Goal: Task Accomplishment & Management: Use online tool/utility

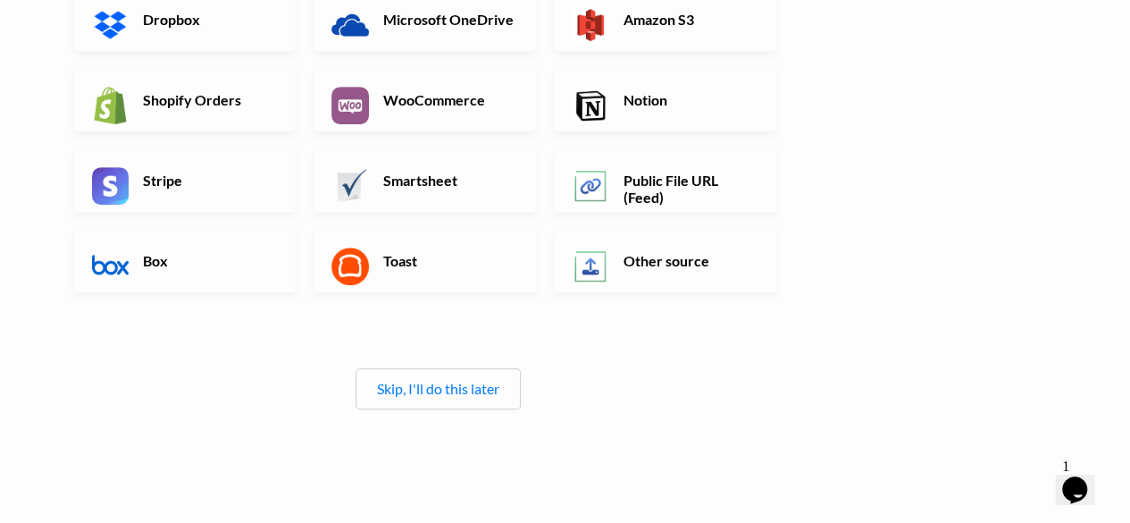
scroll to position [506, 0]
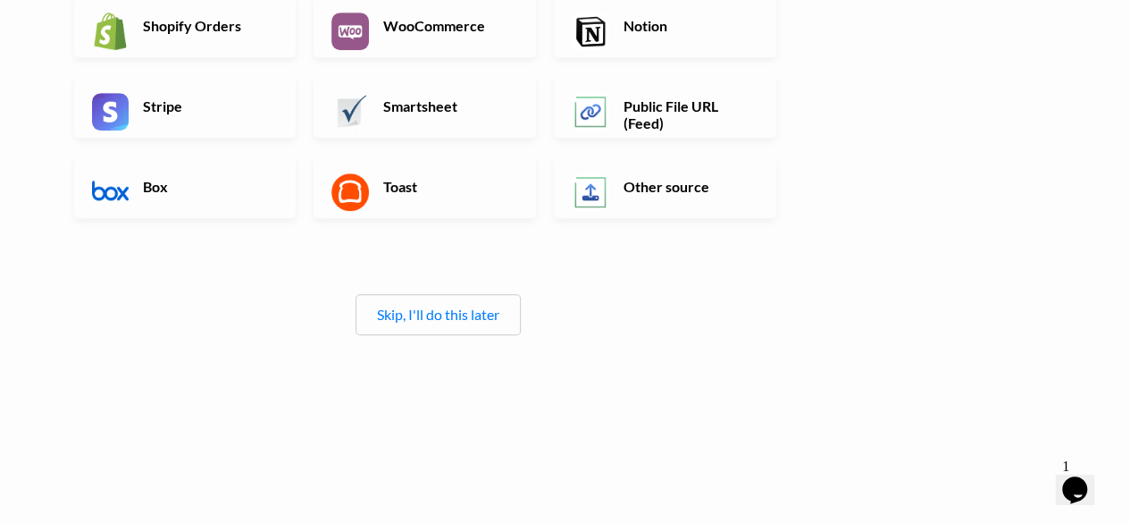
click at [407, 335] on div "← back Thanks for signing up! Set up your Import Flow and Upload Page in 1 minu…" at bounding box center [438, 8] width 764 height 806
click at [414, 328] on div "Skip, I'll do this later" at bounding box center [438, 314] width 165 height 41
click at [455, 311] on link "Skip, I'll do this later" at bounding box center [438, 314] width 122 height 17
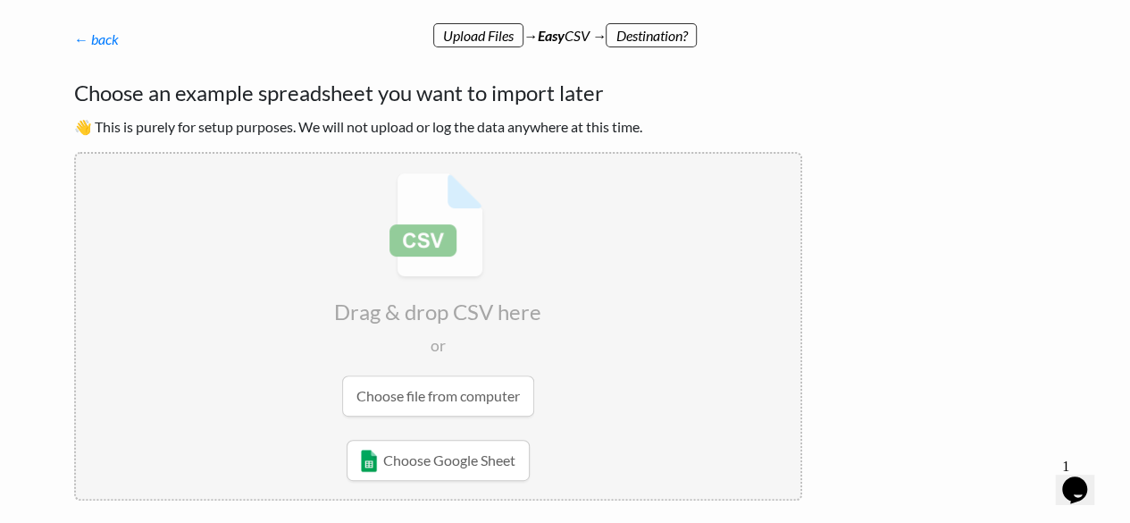
scroll to position [0, 0]
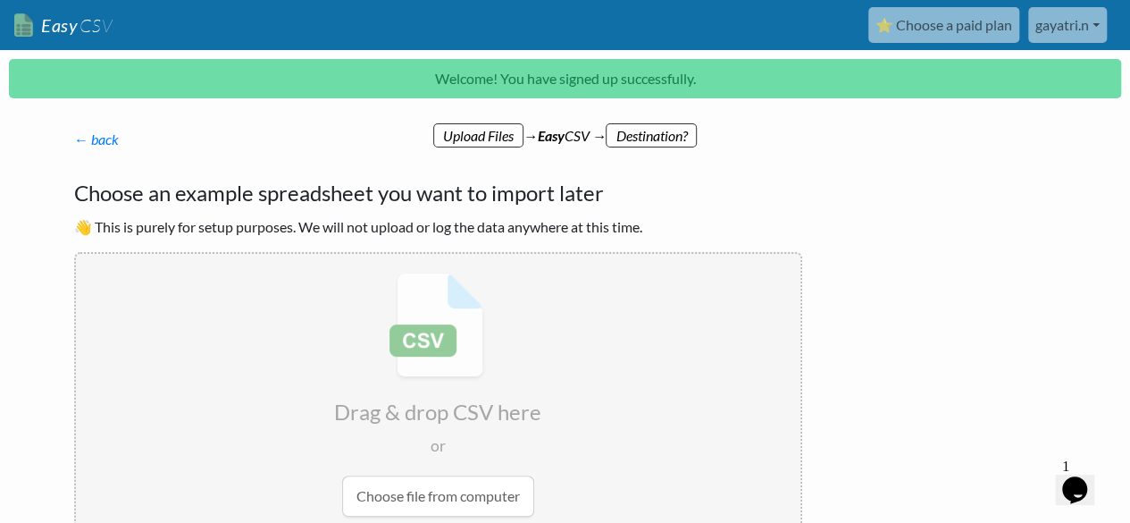
click at [1096, 23] on link "gayatri.n" at bounding box center [1068, 25] width 79 height 36
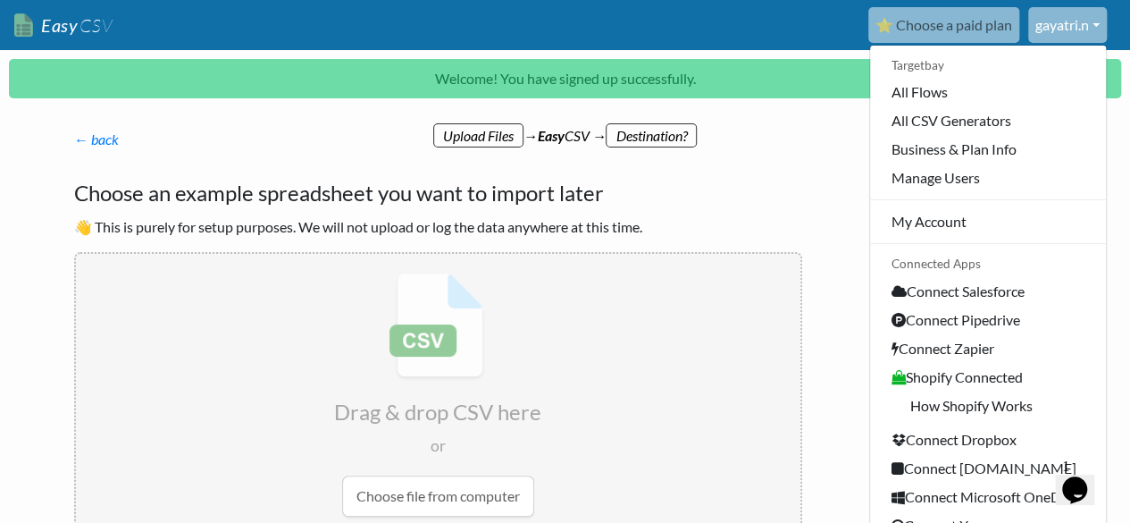
click at [793, 149] on p "← back Thanks for signing up! Set up your Import Flow and Upload Page in 1 minu…" at bounding box center [438, 139] width 728 height 21
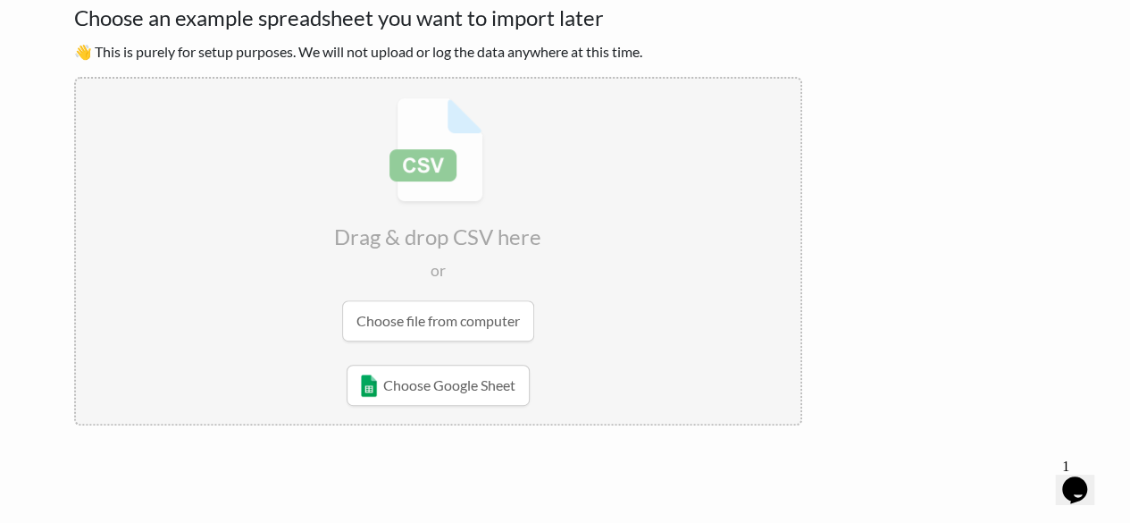
scroll to position [179, 0]
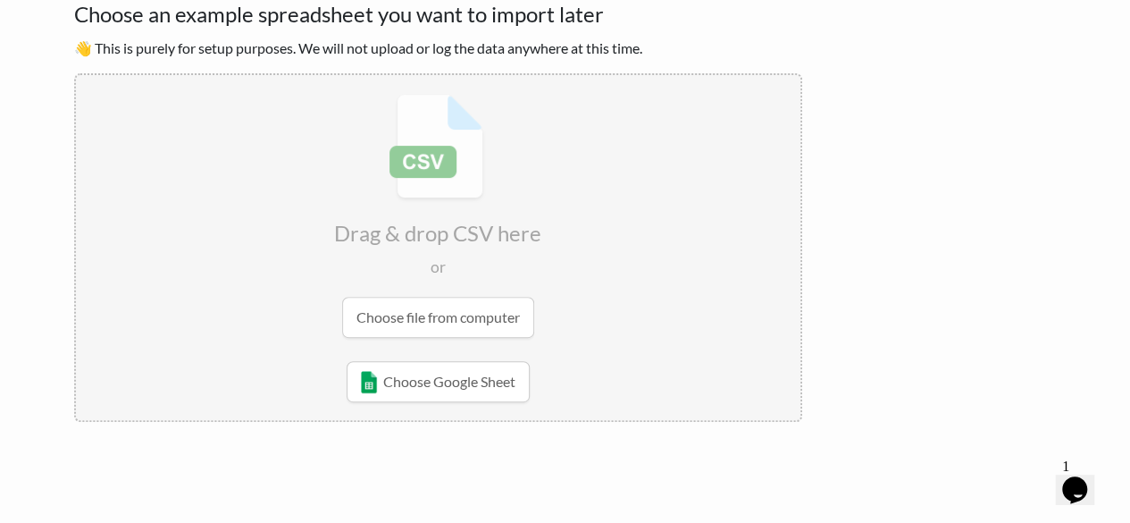
click at [447, 315] on input "file" at bounding box center [438, 215] width 725 height 281
click at [437, 306] on input "file" at bounding box center [438, 215] width 725 height 281
type input "C:\fakepath\Sampling - AWF.com - 9.10.25.csv"
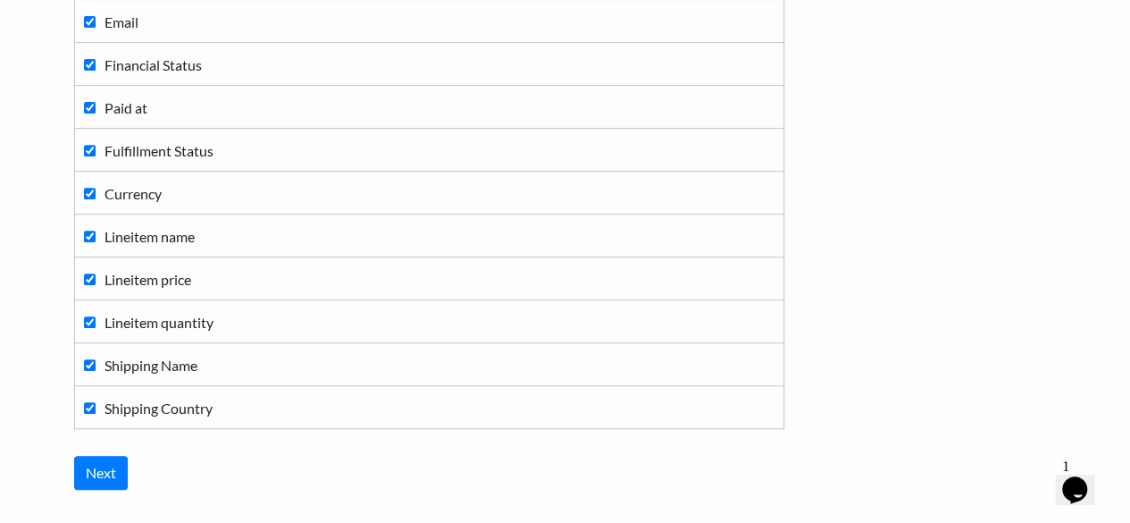
scroll to position [390, 0]
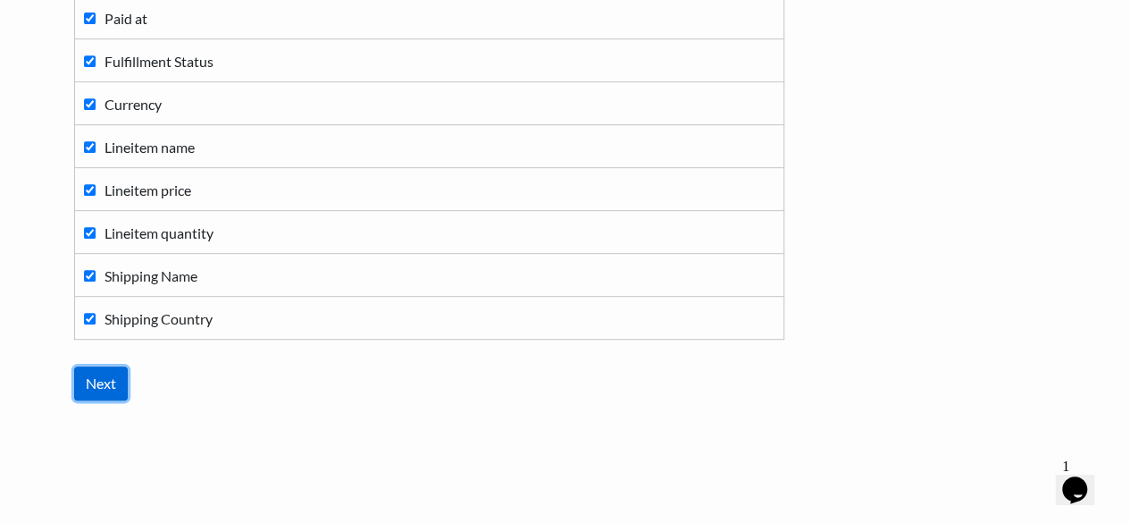
click at [118, 375] on input "Next" at bounding box center [101, 383] width 54 height 34
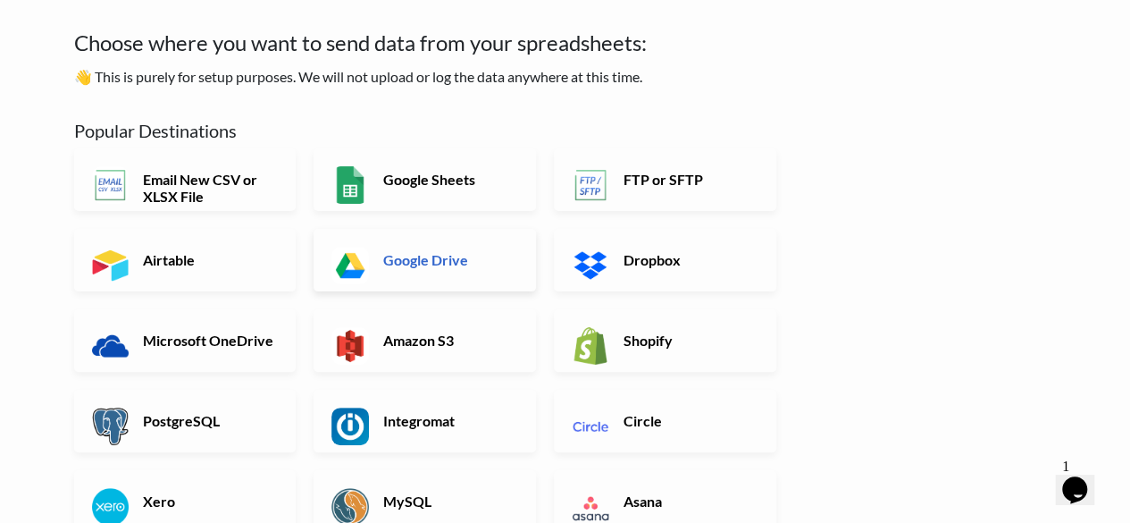
scroll to position [89, 0]
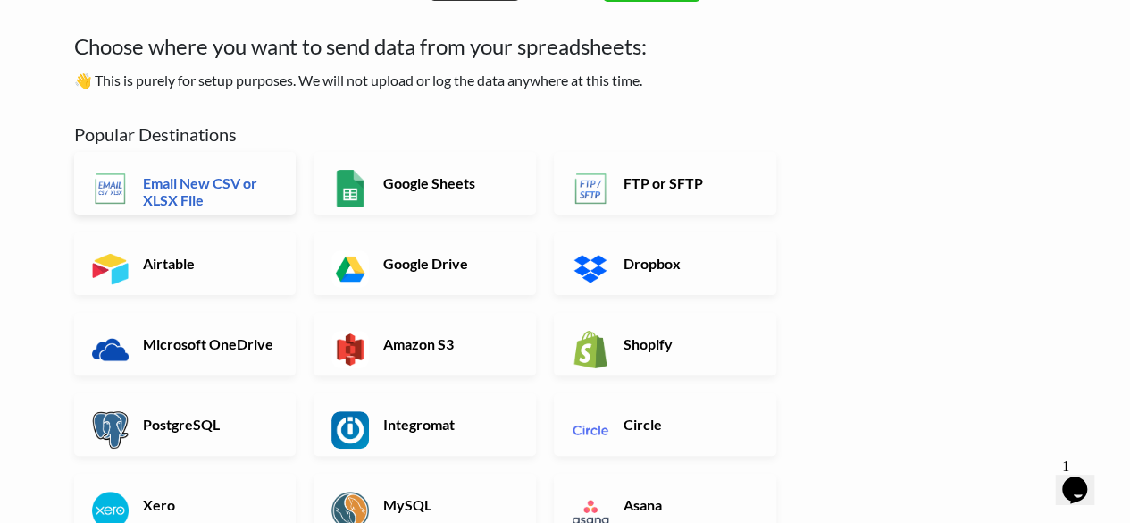
click at [248, 205] on h6 "Email New CSV or XLSX File" at bounding box center [209, 191] width 140 height 34
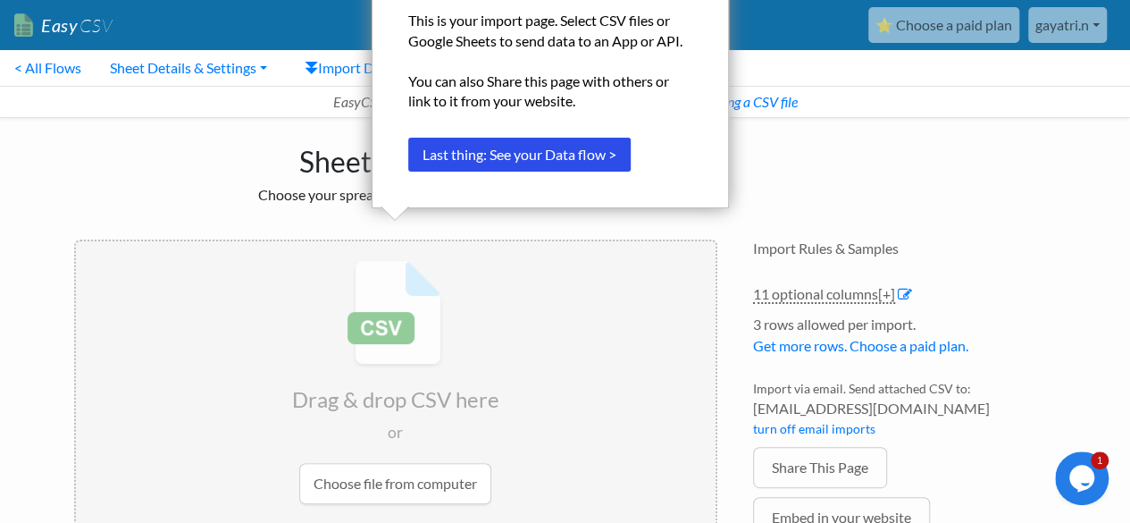
click at [236, 185] on div "Sheet Import Choose your spreadsheet below to import." at bounding box center [395, 170] width 679 height 104
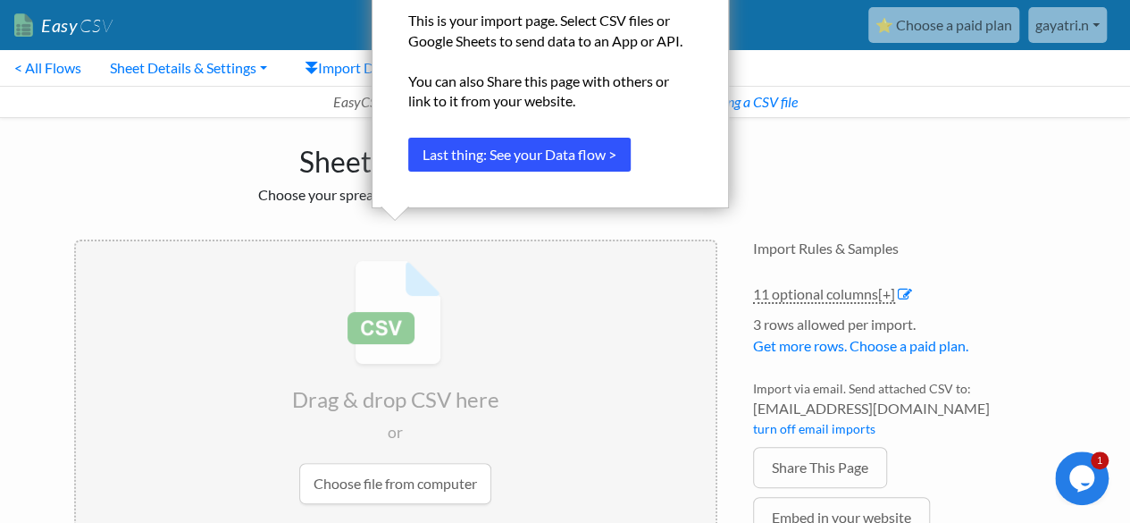
click at [483, 161] on button "Last thing: See your Data flow >" at bounding box center [519, 155] width 222 height 34
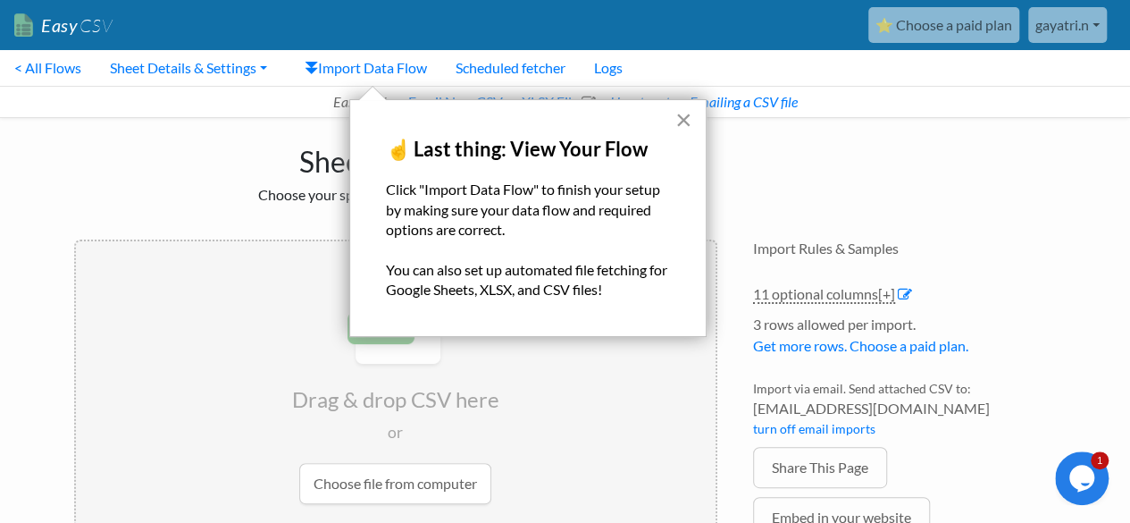
click at [684, 130] on button "×" at bounding box center [684, 119] width 17 height 29
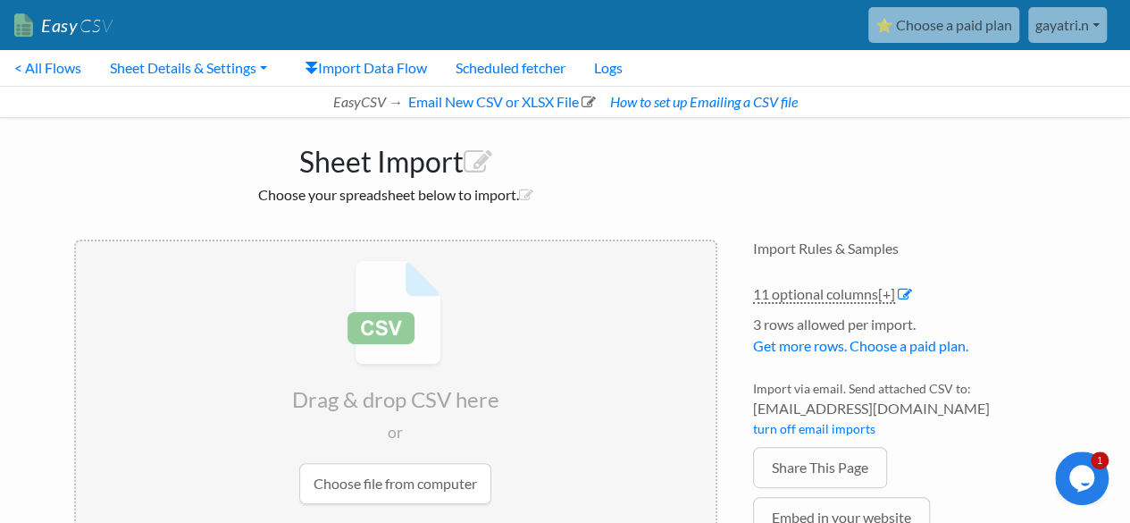
click at [436, 169] on h1 "Sheet Import" at bounding box center [395, 157] width 643 height 43
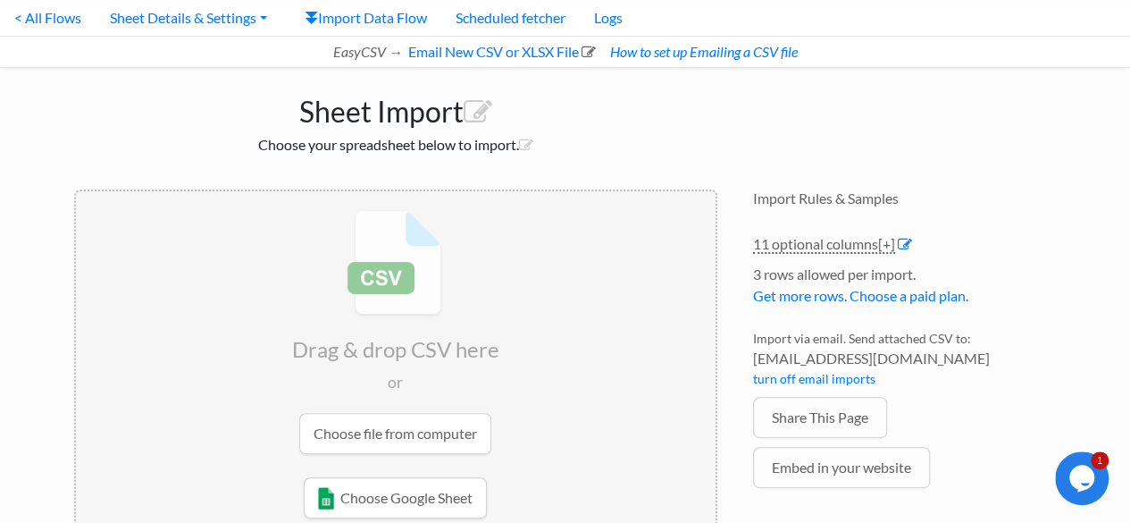
scroll to position [98, 0]
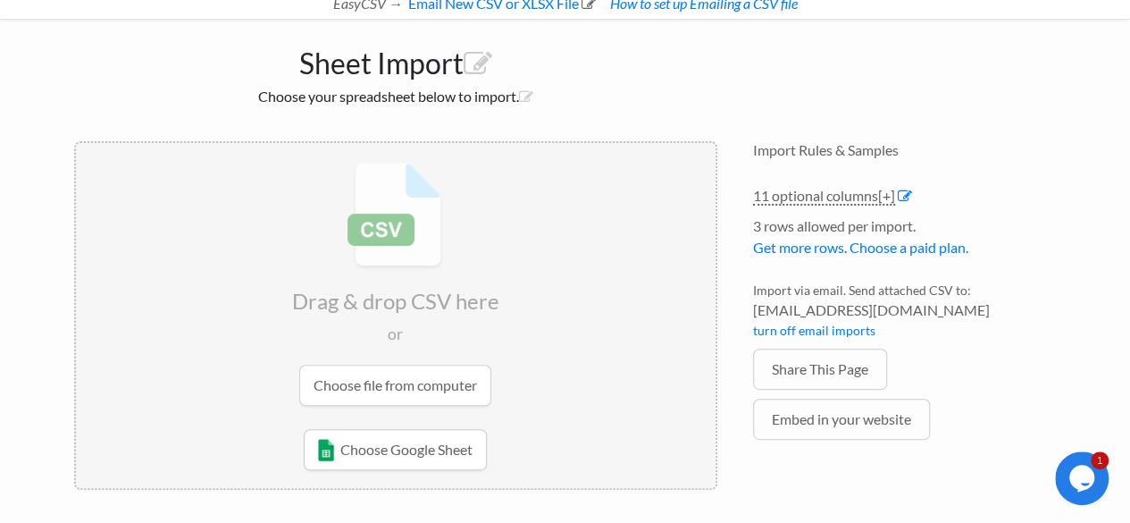
click at [426, 381] on input "file" at bounding box center [396, 283] width 640 height 281
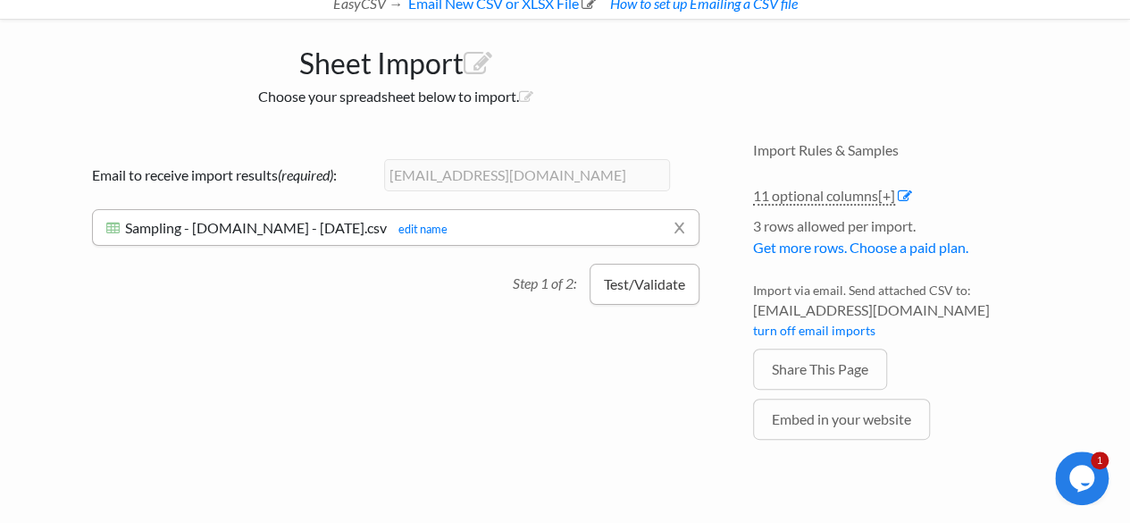
click at [652, 285] on button "Test/Validate" at bounding box center [645, 284] width 110 height 41
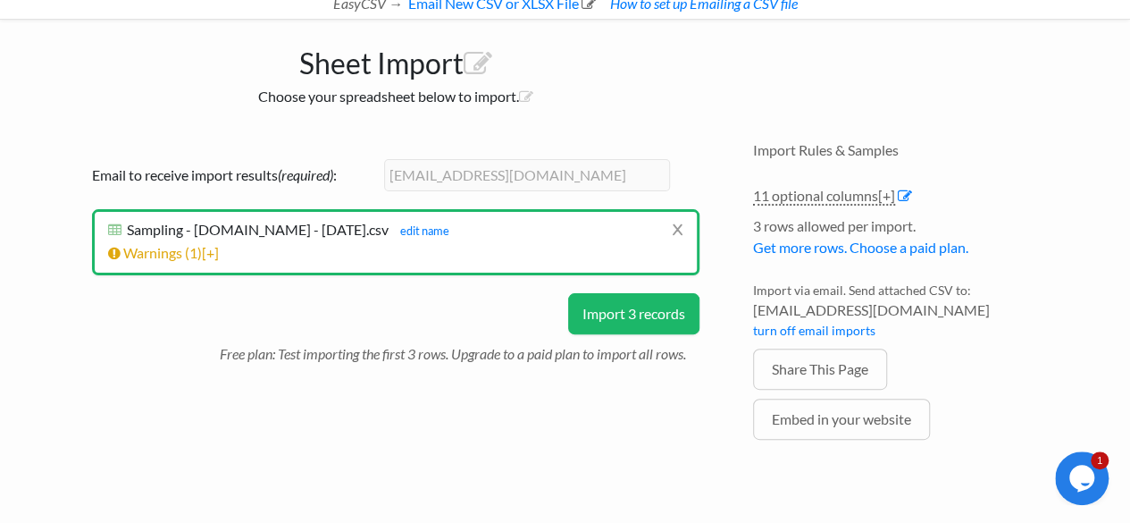
click at [666, 320] on button "Import 3 records" at bounding box center [633, 313] width 131 height 41
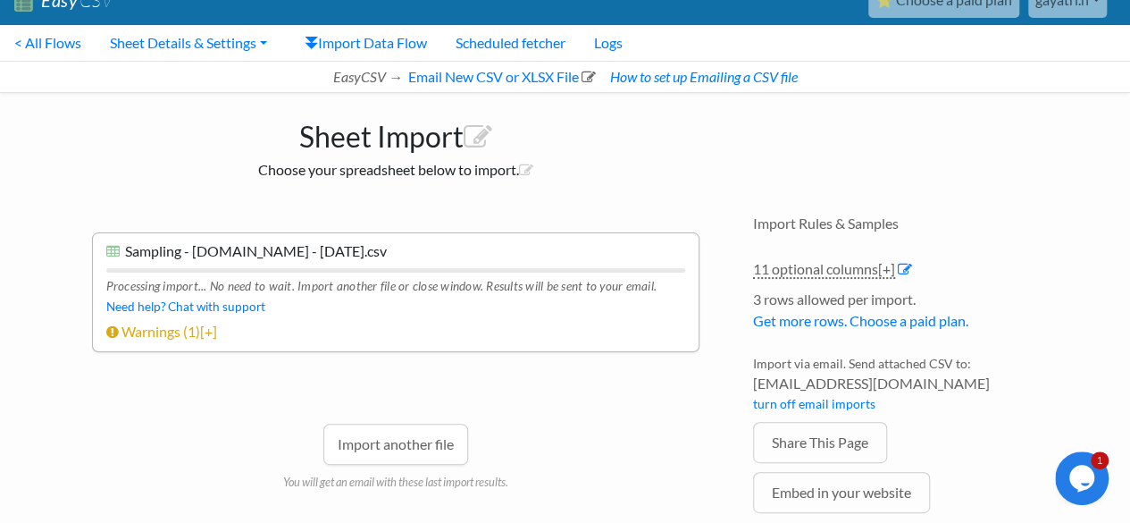
scroll to position [9, 0]
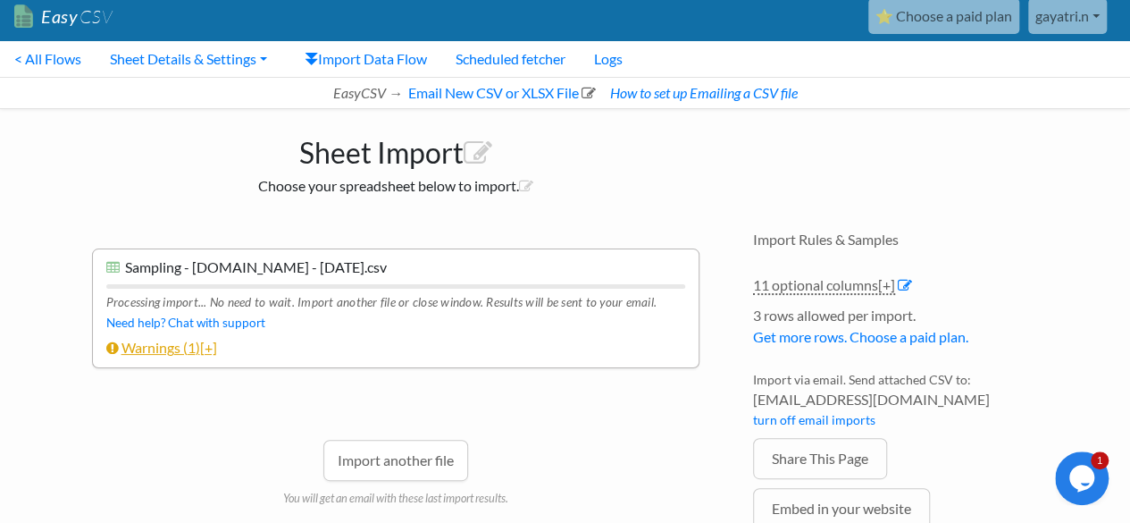
click at [168, 349] on link "Warnings ( 1 ) [+]" at bounding box center [161, 347] width 111 height 17
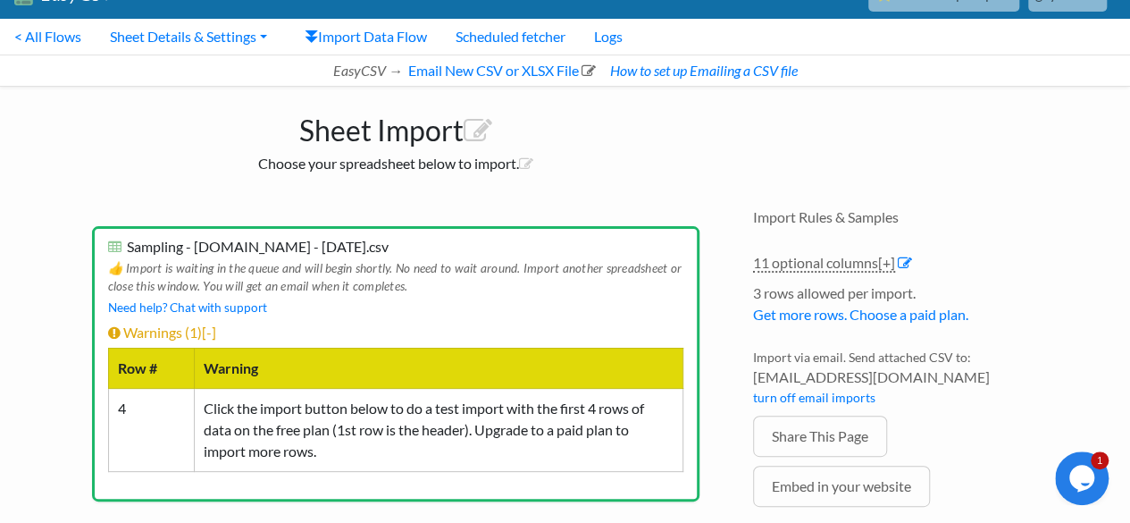
scroll to position [0, 0]
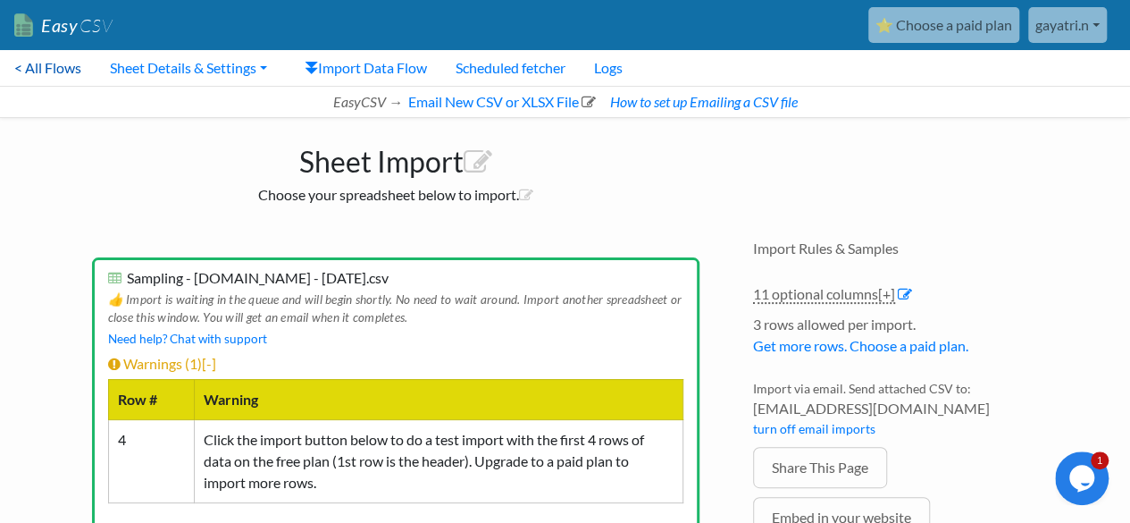
click at [77, 71] on link "< All Flows" at bounding box center [48, 68] width 96 height 36
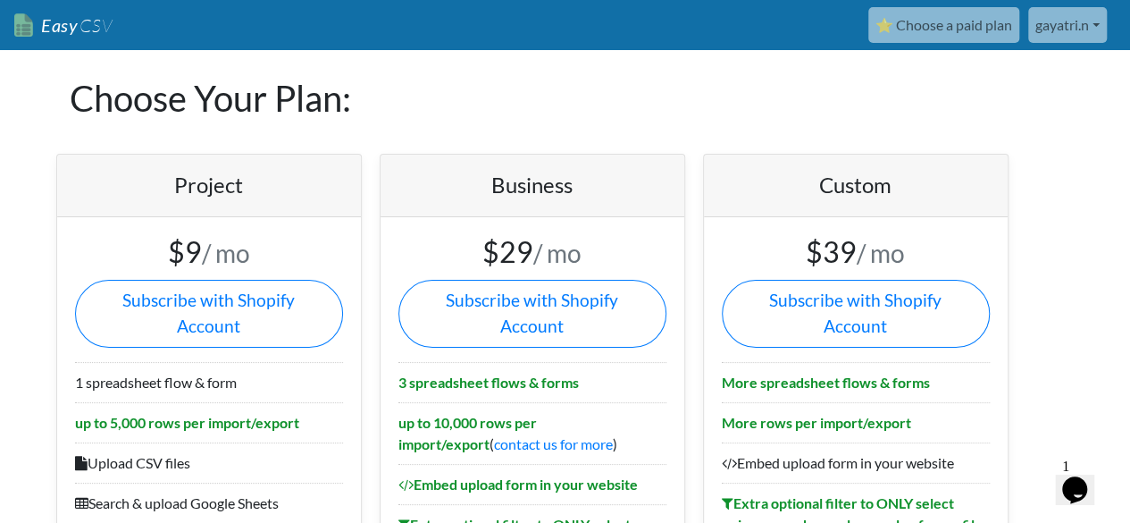
click at [84, 27] on span "CSV" at bounding box center [95, 25] width 35 height 22
click at [111, 27] on link "Easy CSV" at bounding box center [63, 25] width 98 height 37
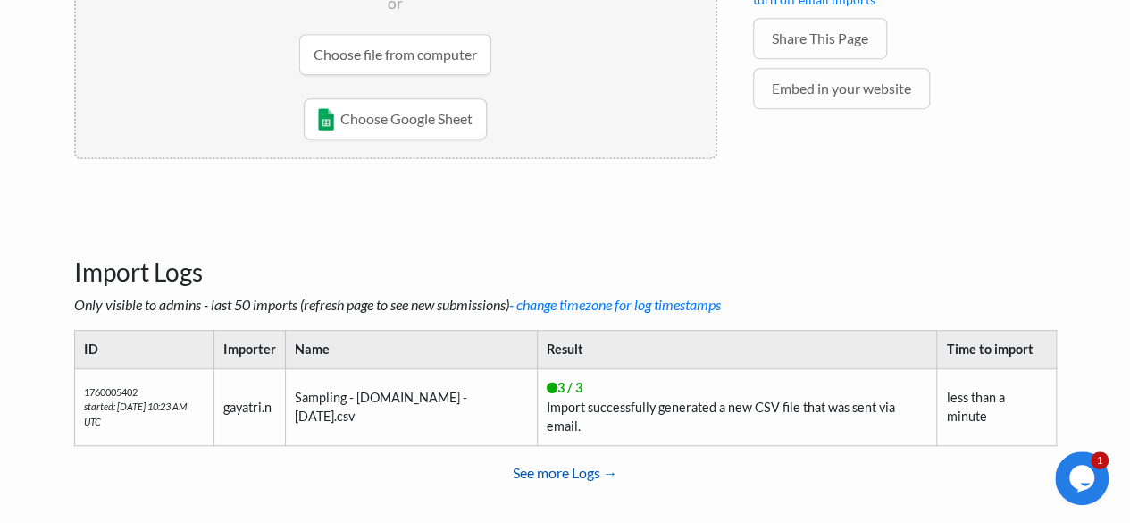
click at [576, 455] on link "See more Logs →" at bounding box center [565, 473] width 983 height 36
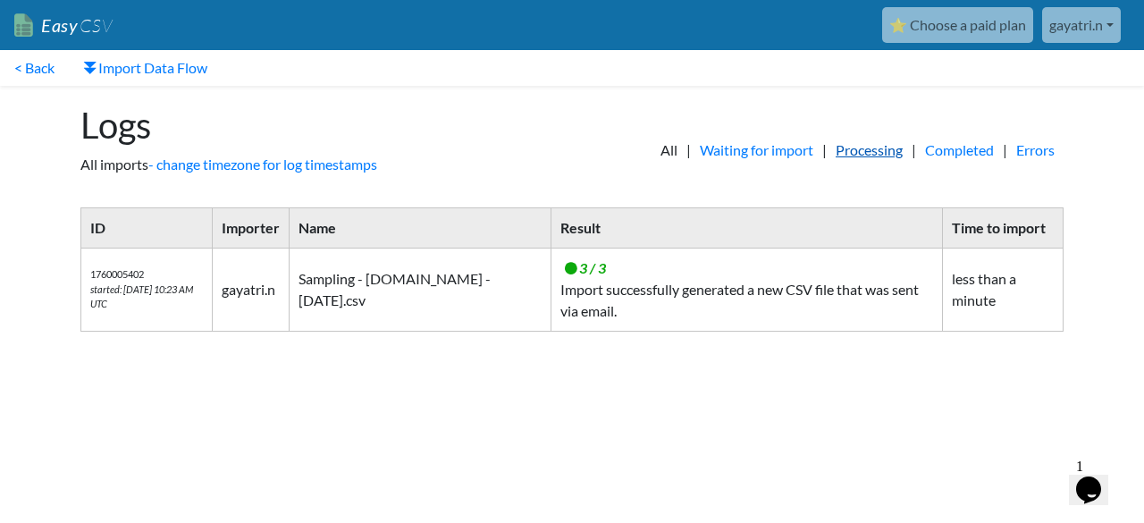
click at [868, 151] on link "Processing" at bounding box center [869, 149] width 85 height 21
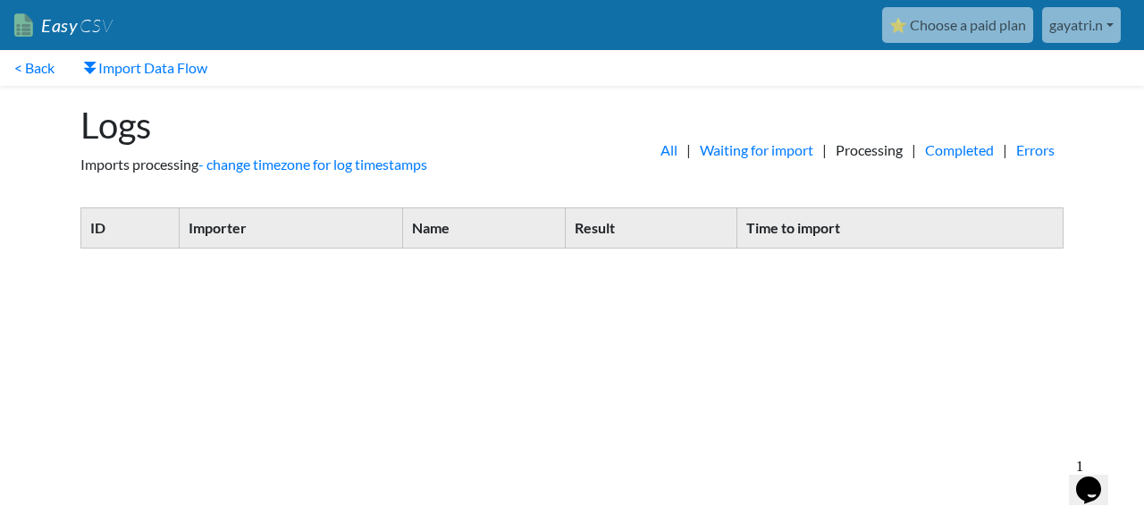
click at [922, 153] on link "Completed" at bounding box center [959, 149] width 87 height 21
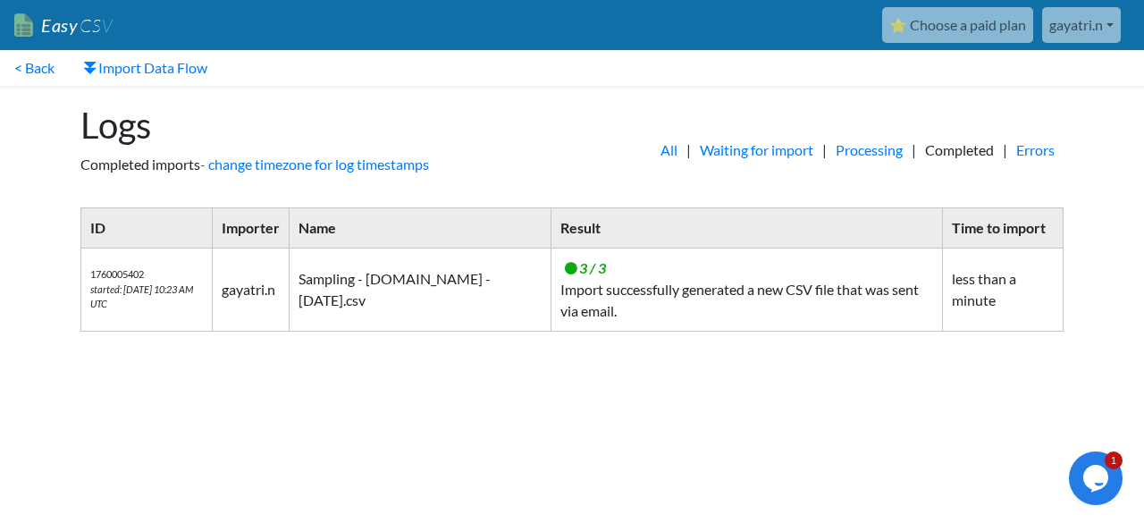
click at [613, 292] on td "3 / 3 Import successfully generated a new CSV file that was sent via email." at bounding box center [745, 289] width 391 height 83
drag, startPoint x: 144, startPoint y: 60, endPoint x: 180, endPoint y: 76, distance: 39.2
click at [145, 60] on link "Import Data Flow" at bounding box center [145, 68] width 153 height 36
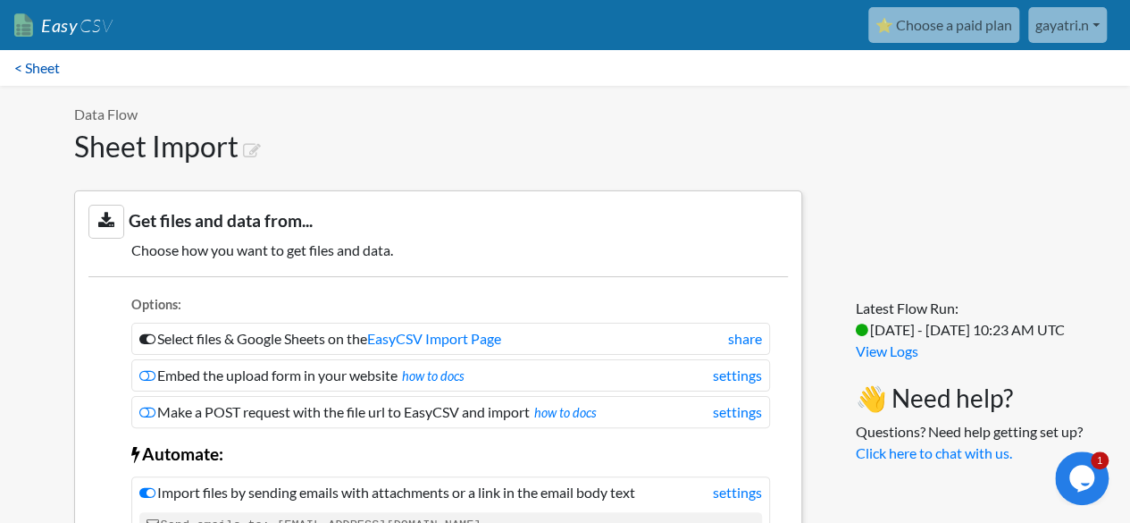
click at [23, 62] on link "< Sheet" at bounding box center [37, 68] width 74 height 36
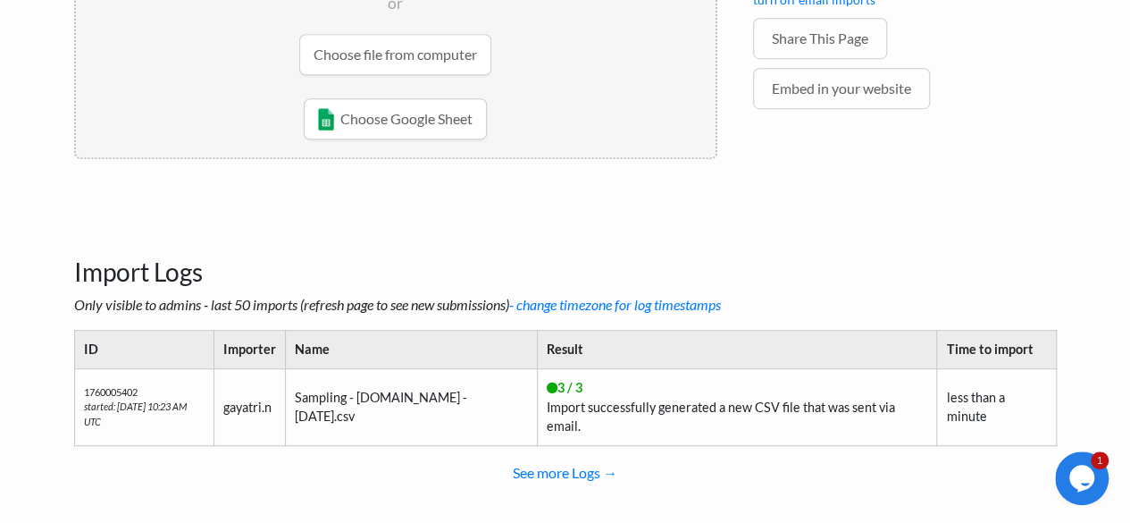
scroll to position [429, 0]
click at [339, 399] on td "Sampling - [DOMAIN_NAME] - [DATE].csv" at bounding box center [411, 406] width 252 height 77
click at [239, 400] on td "gayatri.n" at bounding box center [249, 406] width 71 height 77
click at [147, 400] on icon "started: [DATE] 10:23 AM UTC" at bounding box center [135, 413] width 103 height 27
click at [580, 455] on link "See more Logs →" at bounding box center [565, 473] width 983 height 36
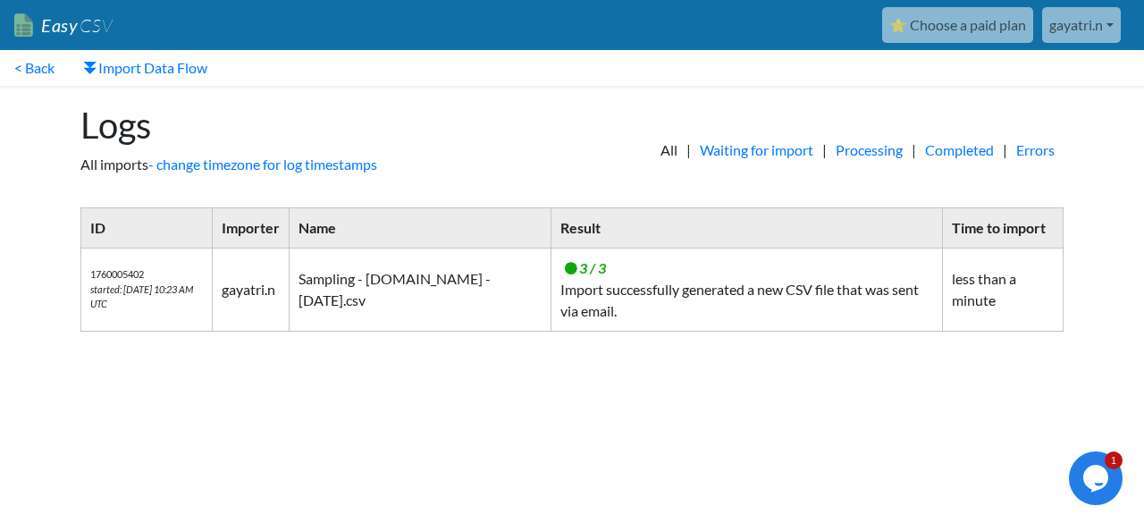
click at [154, 290] on icon "started: [DATE] 10:23 AM UTC" at bounding box center [141, 296] width 103 height 27
click at [426, 281] on td "Sampling - [DOMAIN_NAME] - [DATE].csv" at bounding box center [421, 289] width 262 height 83
click at [995, 273] on td "less than a minute" at bounding box center [1002, 289] width 121 height 83
click at [550, 303] on td "3 / 3 Import successfully generated a new CSV file that was sent via email." at bounding box center [745, 289] width 391 height 83
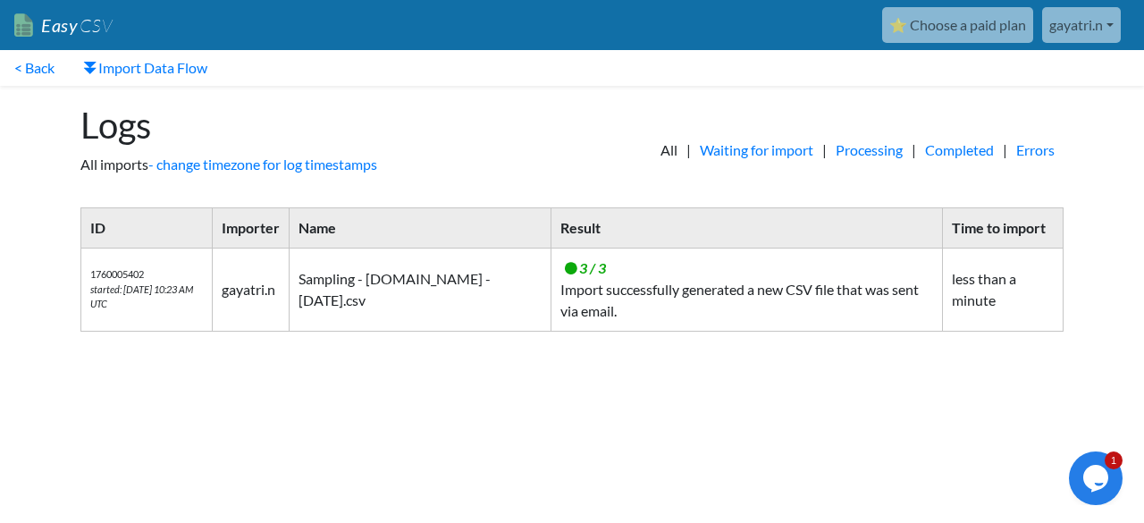
click at [325, 285] on td "Sampling - [DOMAIN_NAME] - [DATE].csv" at bounding box center [421, 289] width 262 height 83
click at [152, 279] on td "1760005402 started: 10/9/2025 10:23 AM UTC" at bounding box center [146, 289] width 131 height 83
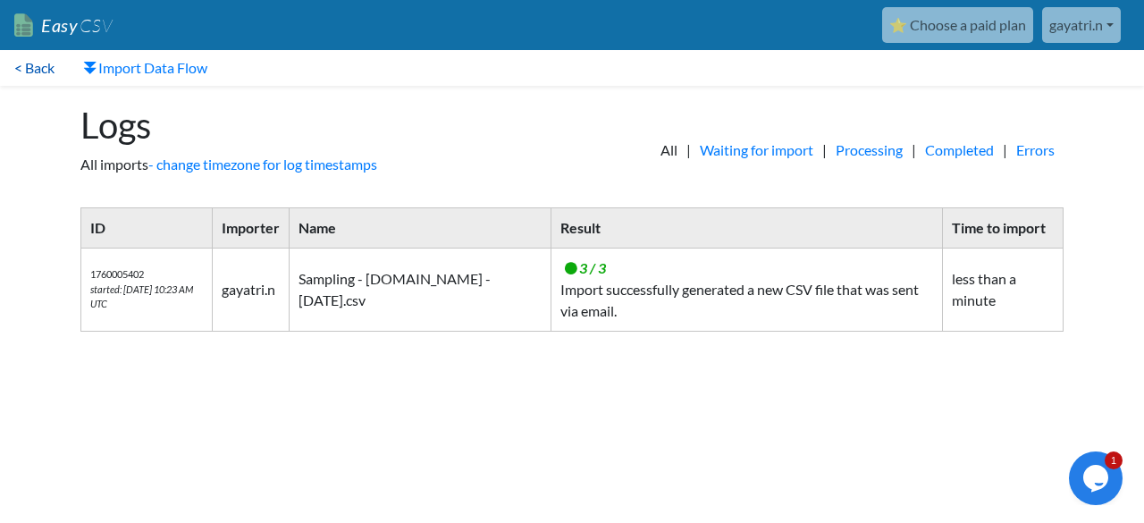
click at [45, 67] on link "< Back" at bounding box center [34, 68] width 69 height 36
click at [65, 26] on link "Easy CSV" at bounding box center [63, 25] width 98 height 37
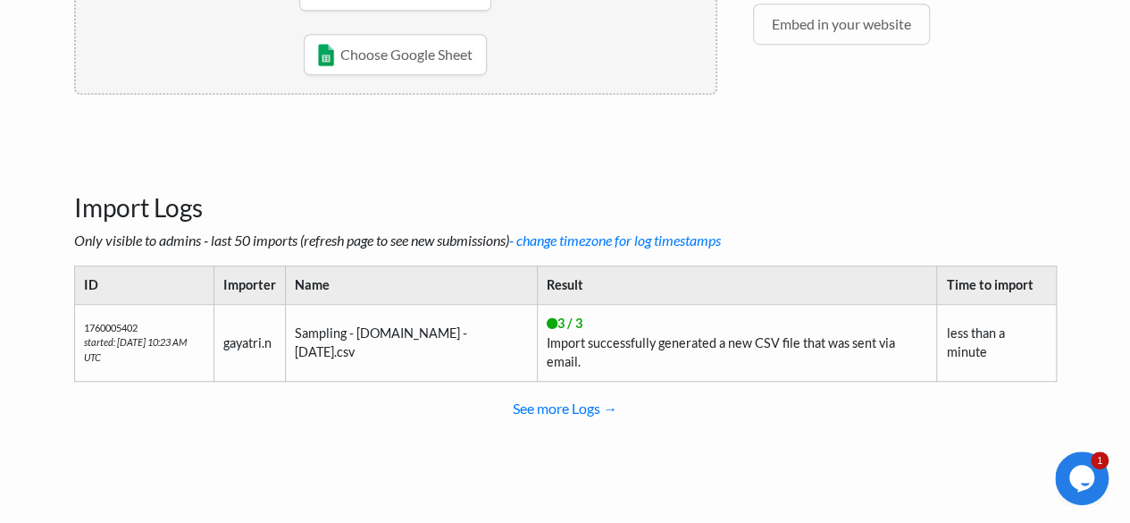
scroll to position [429, 0]
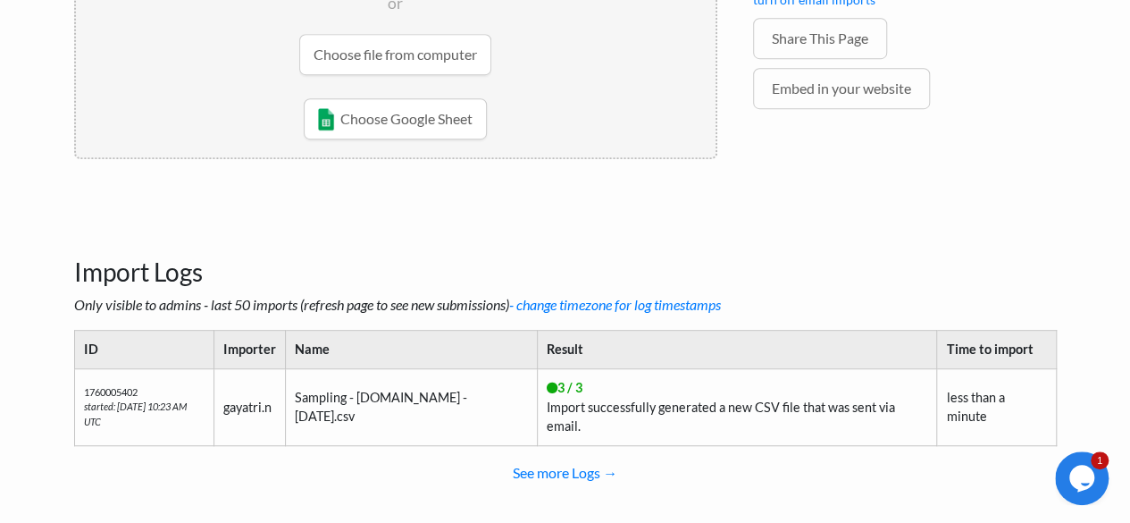
click at [498, 337] on th "Name" at bounding box center [411, 350] width 252 height 38
click at [579, 464] on link "See more Logs →" at bounding box center [565, 473] width 983 height 36
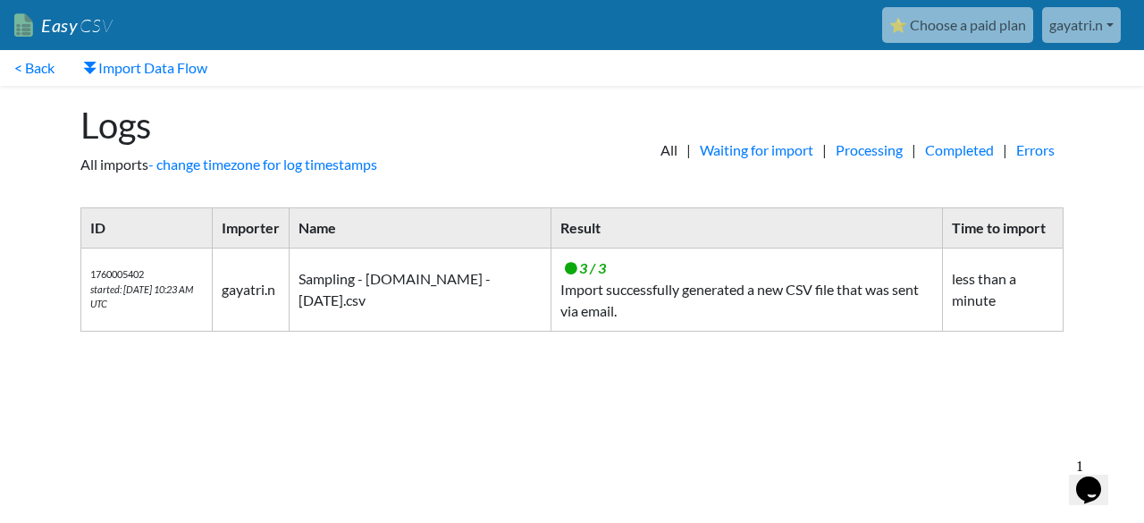
click at [438, 297] on td "Sampling - [DOMAIN_NAME] - [DATE].csv" at bounding box center [421, 289] width 262 height 83
click at [55, 26] on link "Easy CSV" at bounding box center [63, 25] width 98 height 37
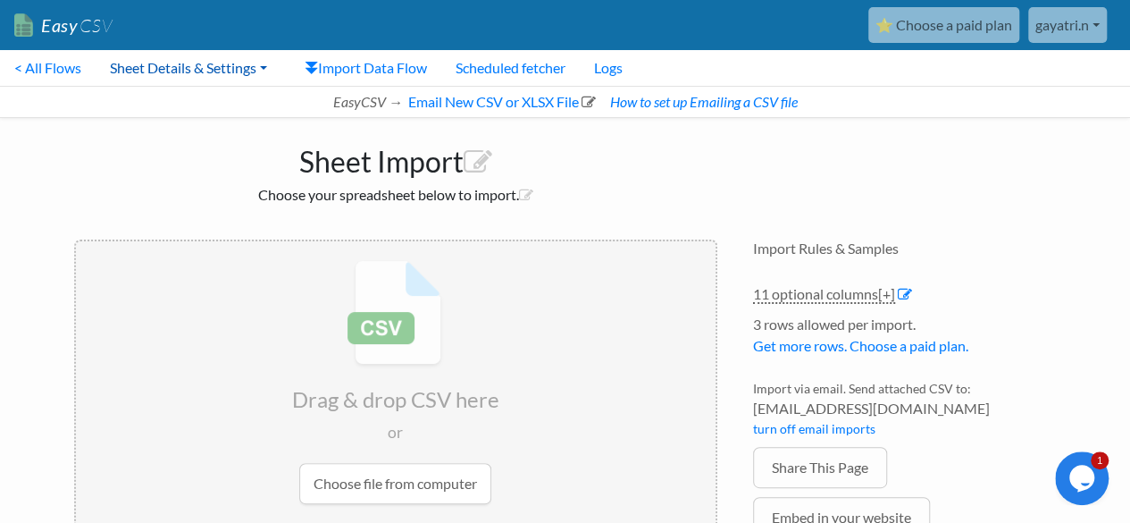
click at [233, 62] on link "Sheet Details & Settings" at bounding box center [189, 68] width 186 height 36
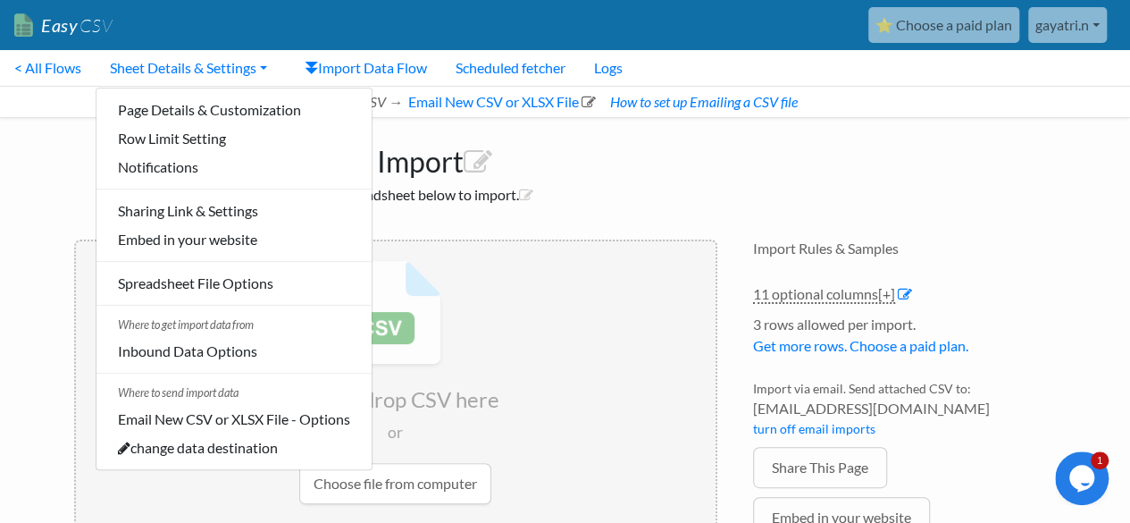
scroll to position [27, 0]
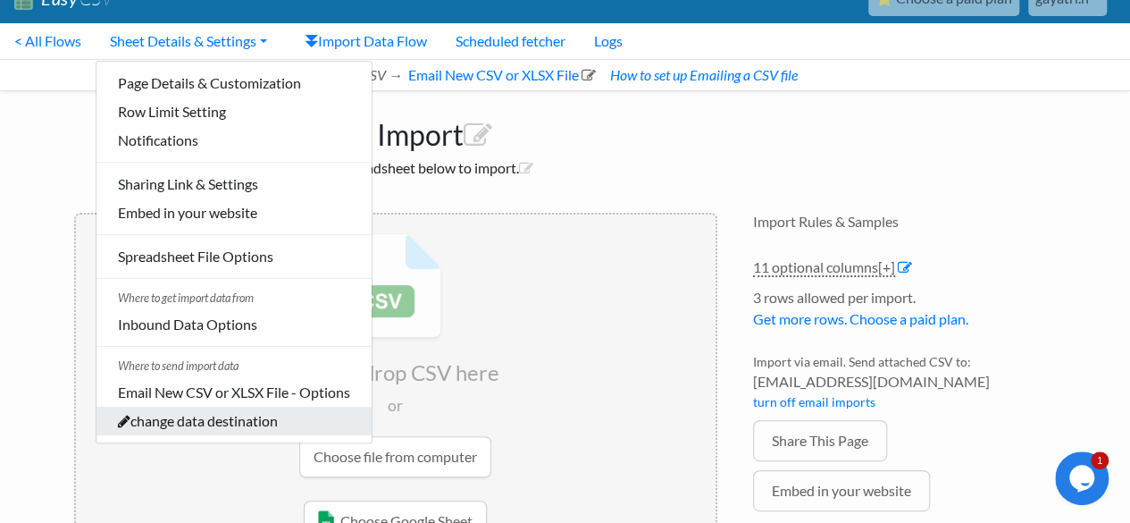
click at [244, 416] on link "change data destination" at bounding box center [234, 421] width 275 height 29
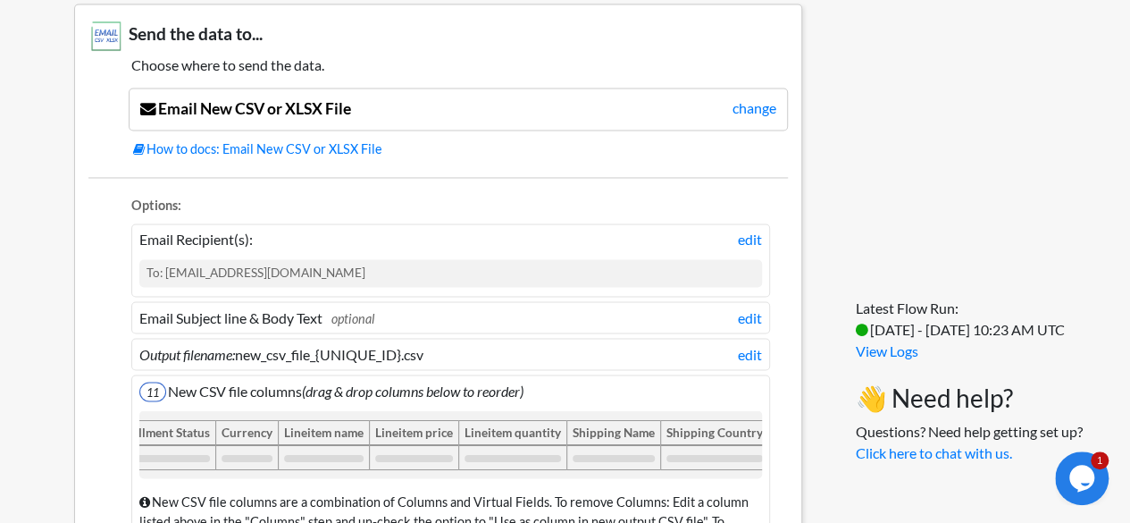
scroll to position [1391, 0]
click at [757, 344] on link "edit" at bounding box center [750, 352] width 24 height 21
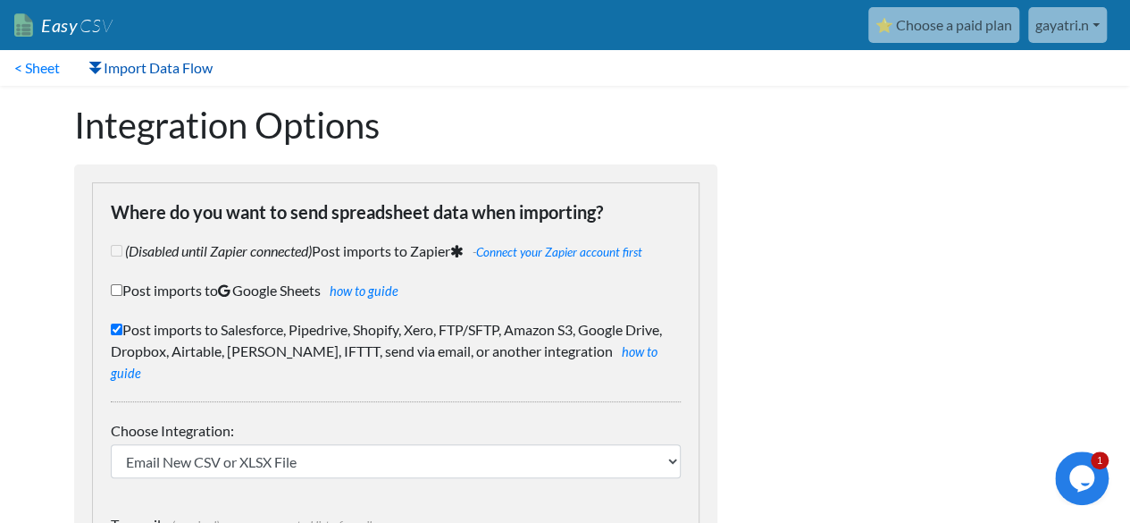
click at [173, 78] on link "Import Data Flow" at bounding box center [150, 68] width 153 height 36
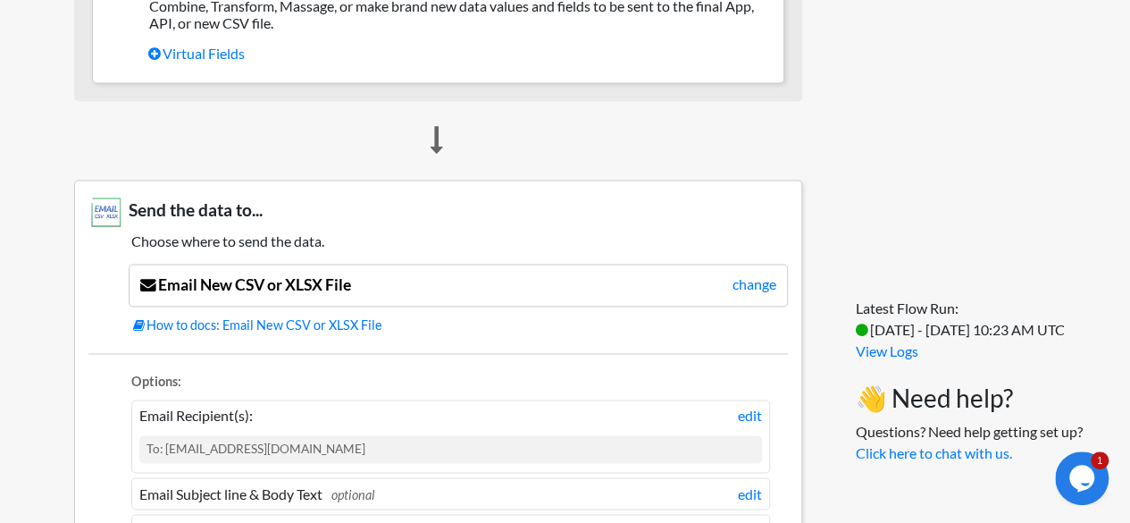
scroll to position [1220, 0]
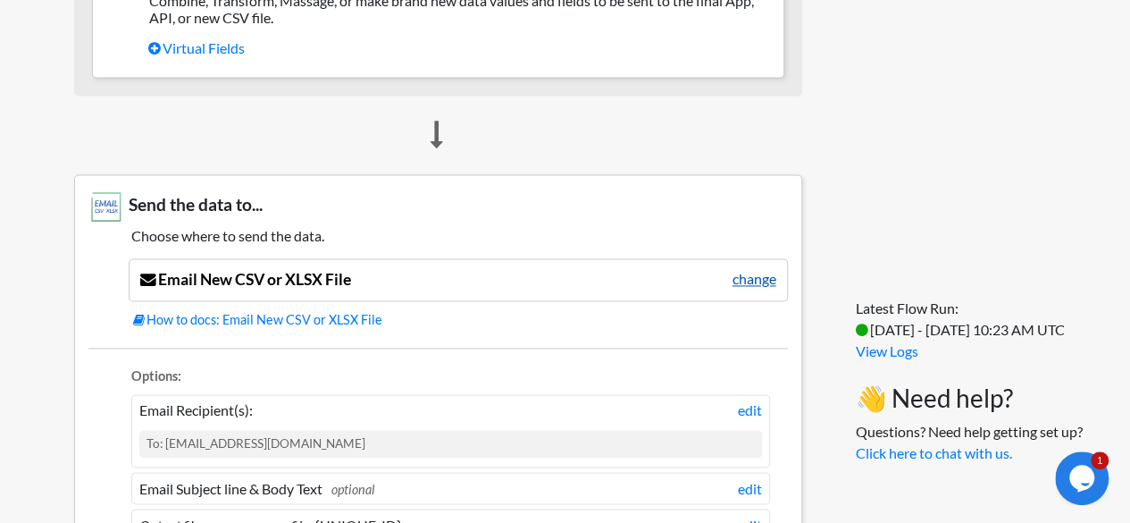
click at [760, 269] on link "change" at bounding box center [755, 278] width 44 height 21
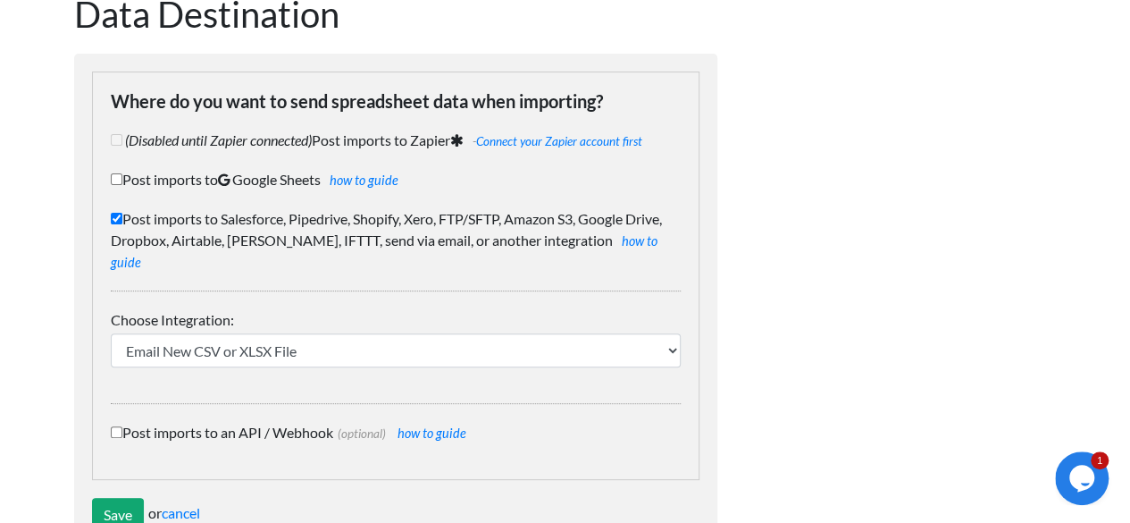
scroll to position [182, 0]
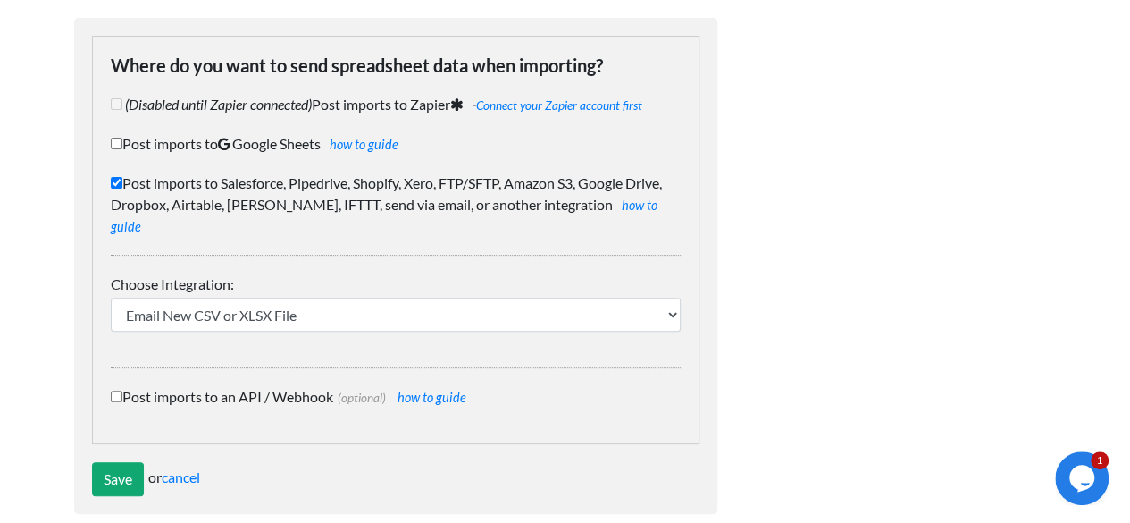
click at [524, 310] on div "Choose Integration: IFTTT FTP or SFTP Amazon S3 HubSpot Google Big Query Salesf…" at bounding box center [396, 311] width 570 height 113
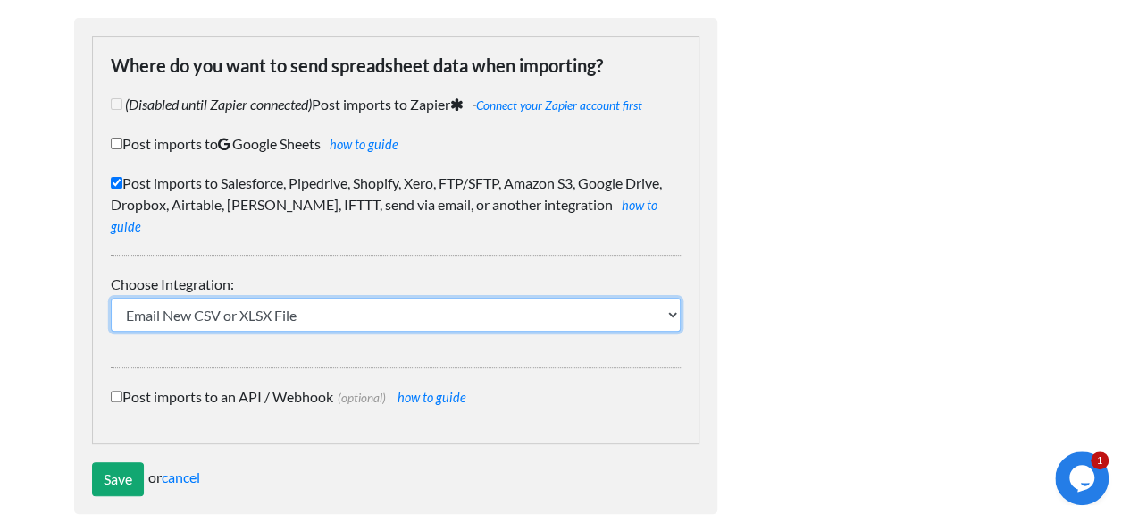
click at [537, 300] on select "IFTTT FTP or SFTP Amazon S3 HubSpot Google Big Query Salesforce Pipedrive Airta…" at bounding box center [396, 315] width 570 height 34
select select "20"
click at [111, 298] on select "IFTTT FTP or SFTP Amazon S3 HubSpot Google Big Query Salesforce Pipedrive Airta…" at bounding box center [396, 315] width 570 height 34
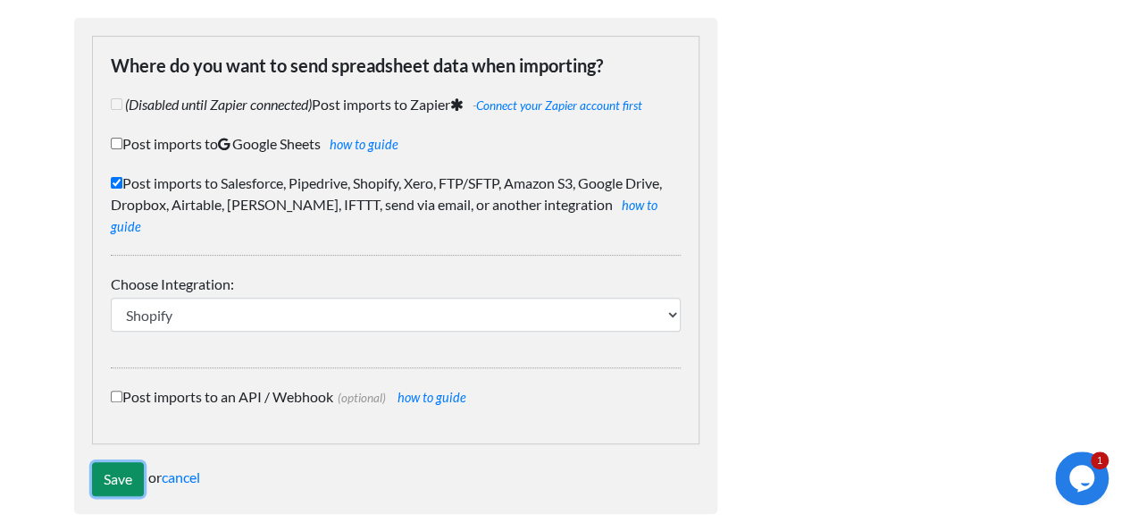
click at [118, 462] on input "Save" at bounding box center [118, 479] width 52 height 34
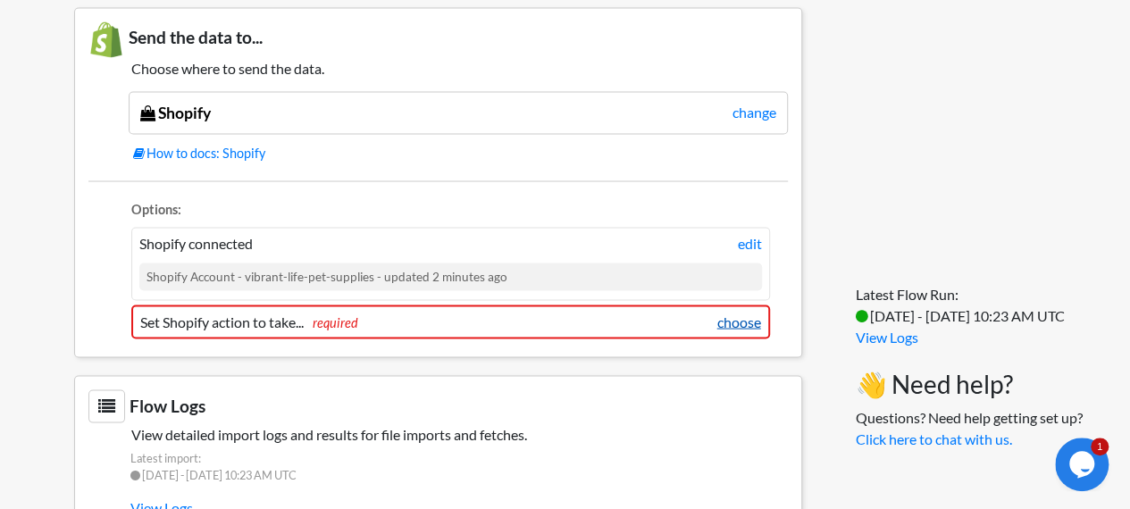
click at [726, 312] on link "choose" at bounding box center [740, 321] width 44 height 21
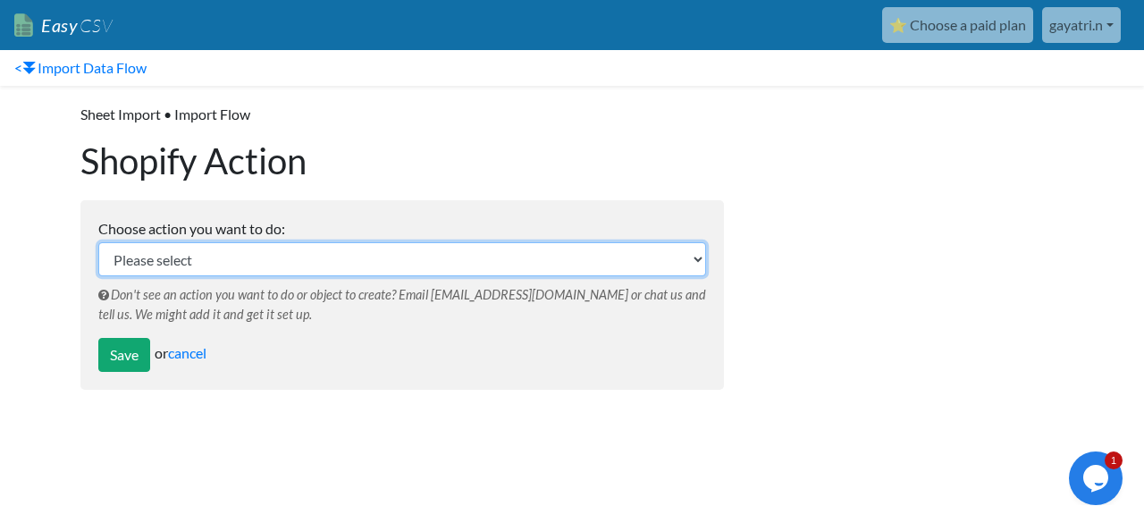
click at [584, 260] on select "Please select Update Existing SKUs - Lookup and update existing SKU fields like…" at bounding box center [402, 259] width 608 height 34
select select "66"
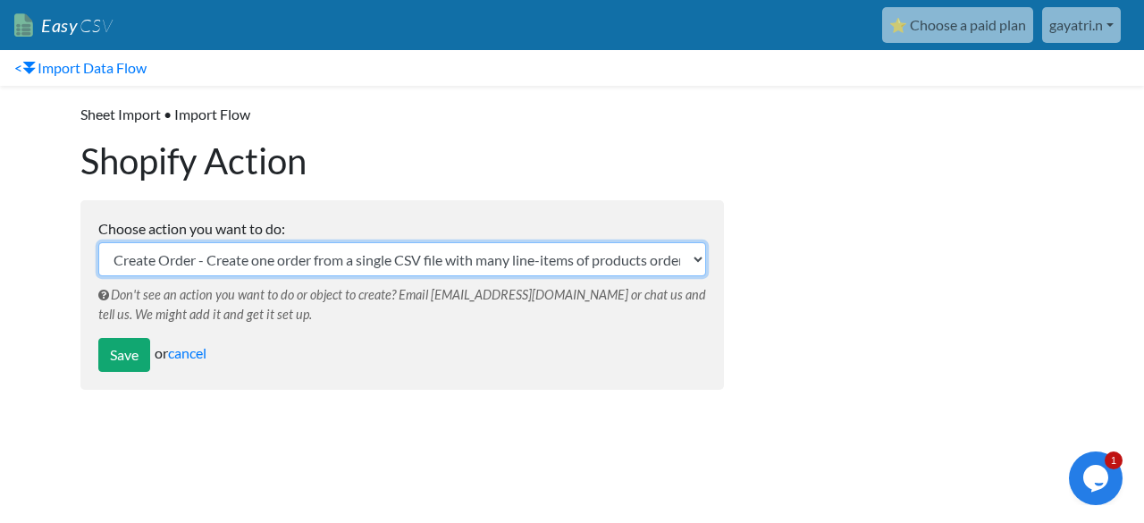
click at [98, 242] on select "Please select Update Existing SKUs - Lookup and update existing SKU fields like…" at bounding box center [402, 259] width 608 height 34
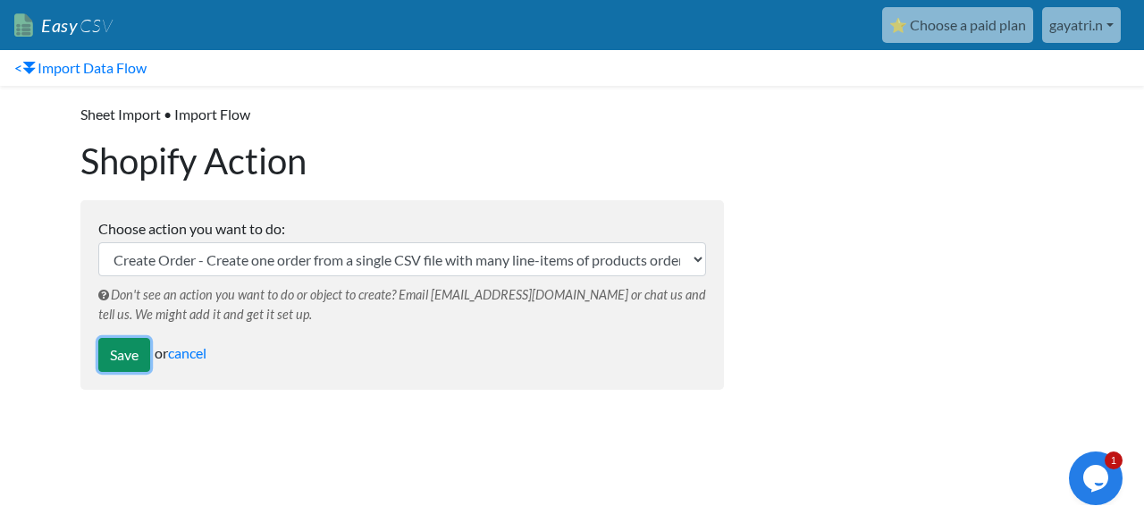
click at [135, 353] on input "Save" at bounding box center [124, 355] width 52 height 34
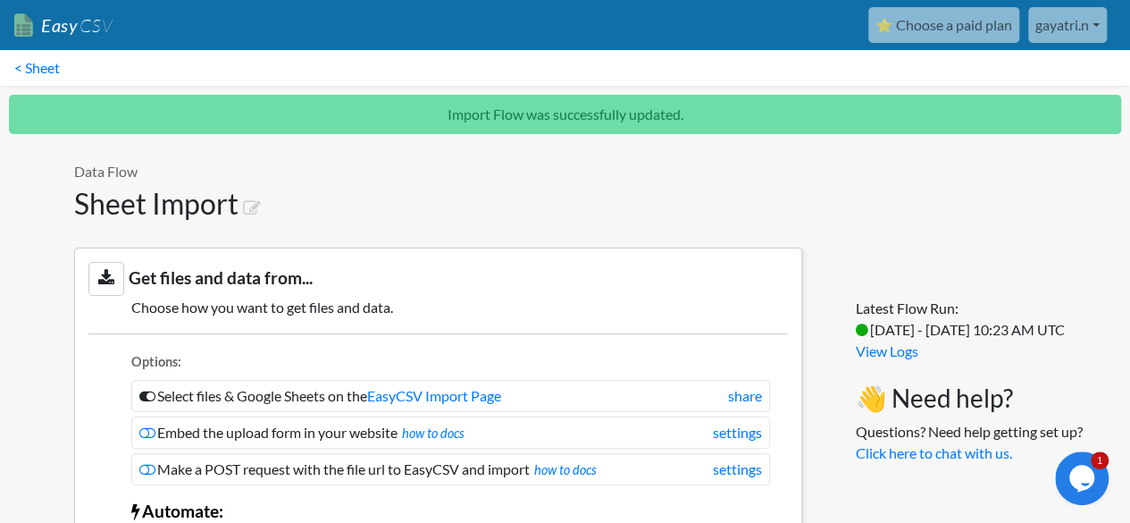
click at [92, 28] on span "CSV" at bounding box center [95, 25] width 35 height 22
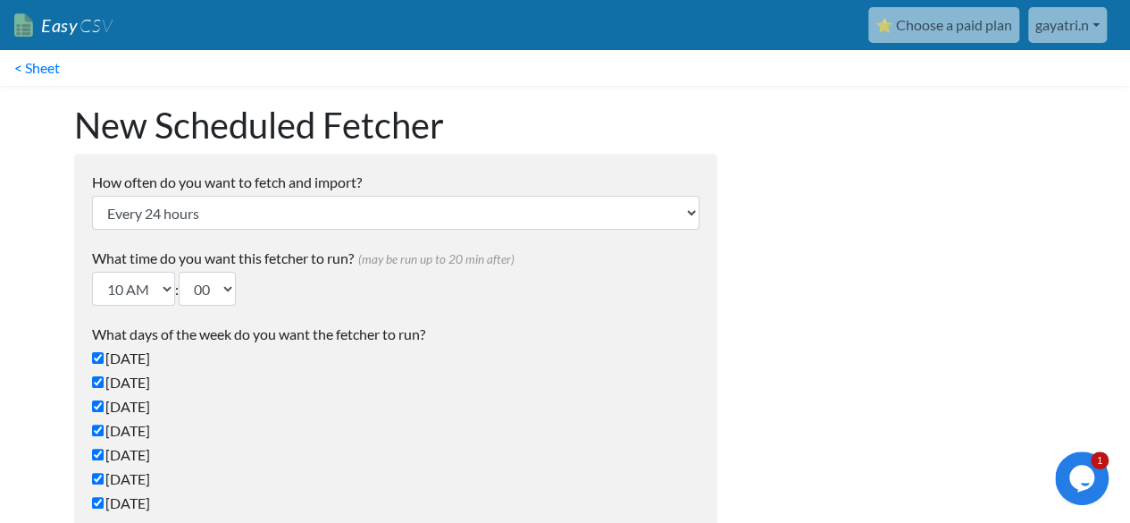
type input "gayatri.n@targetbay.com"
click at [80, 23] on span "CSV" at bounding box center [95, 25] width 35 height 22
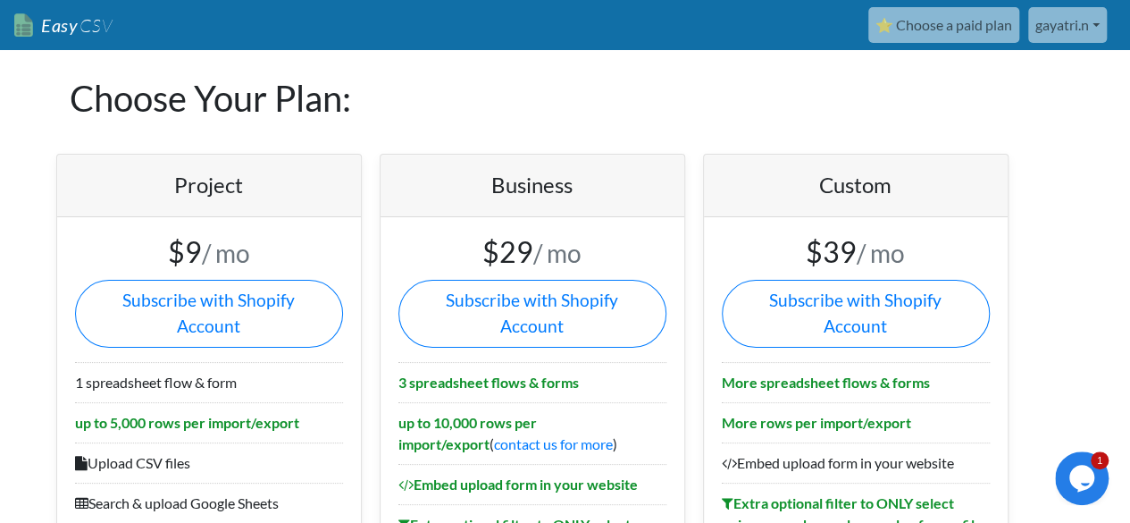
click at [85, 29] on span "CSV" at bounding box center [95, 25] width 35 height 22
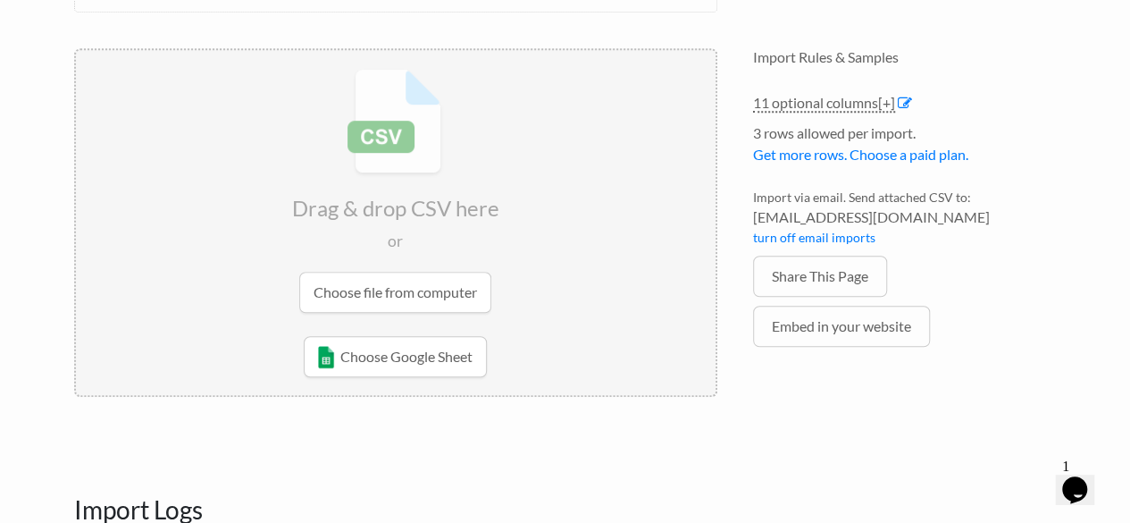
scroll to position [439, 0]
click at [397, 298] on input "file" at bounding box center [396, 189] width 640 height 281
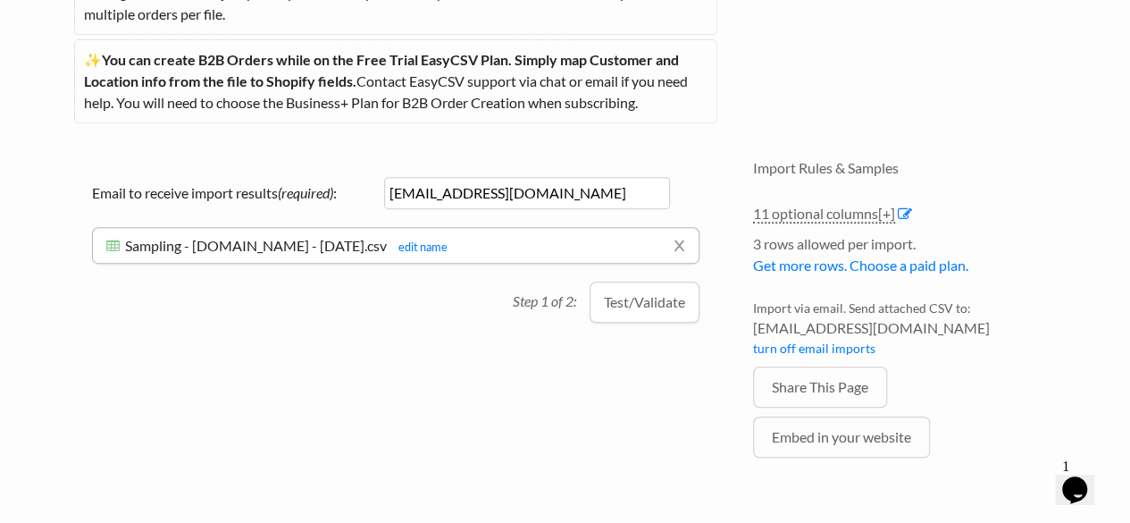
scroll to position [325, 0]
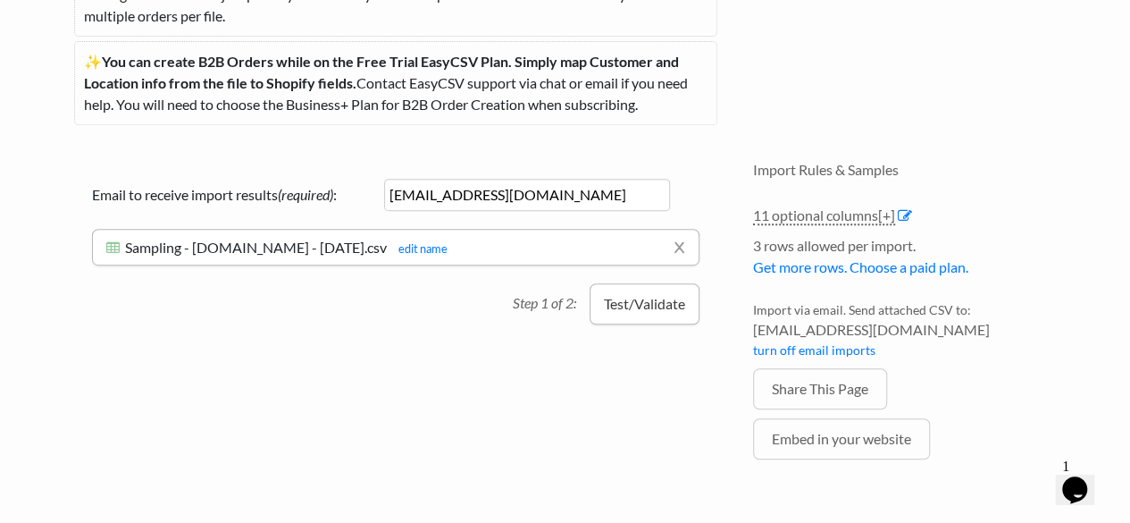
click at [651, 307] on button "Test/Validate" at bounding box center [645, 303] width 110 height 41
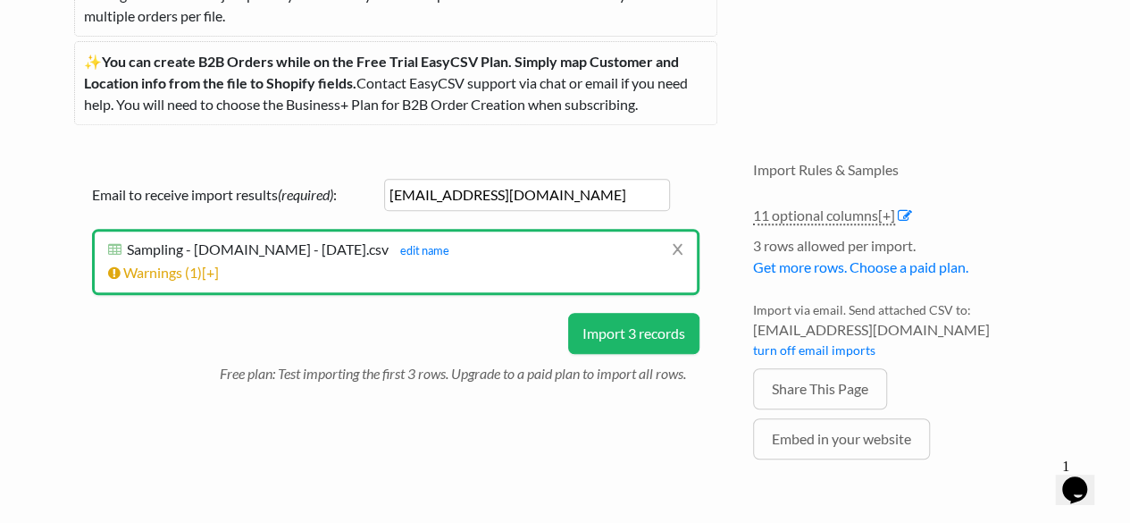
click at [651, 337] on button "Import 3 records" at bounding box center [633, 333] width 131 height 41
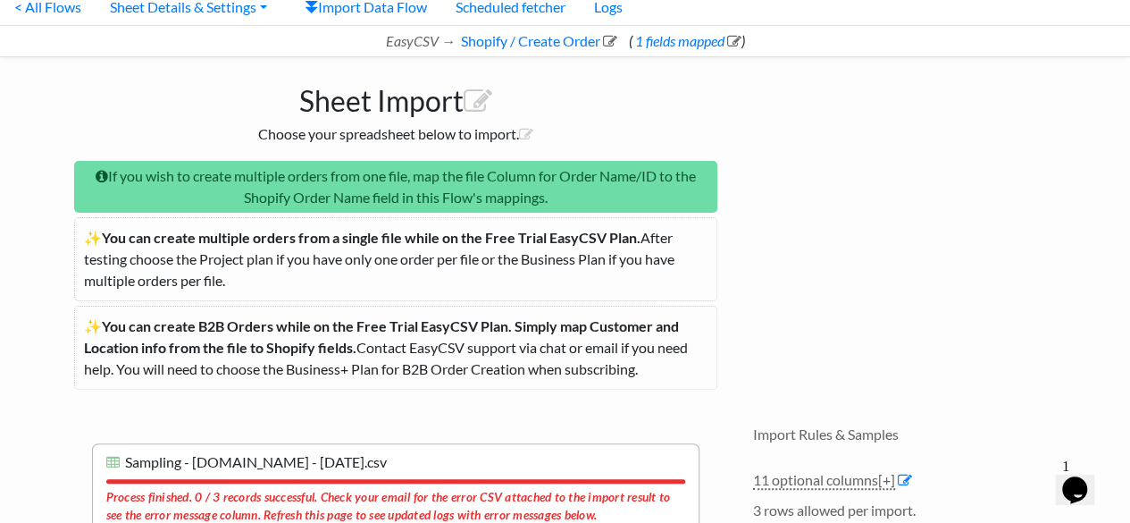
scroll to position [0, 0]
